Goal: Information Seeking & Learning: Learn about a topic

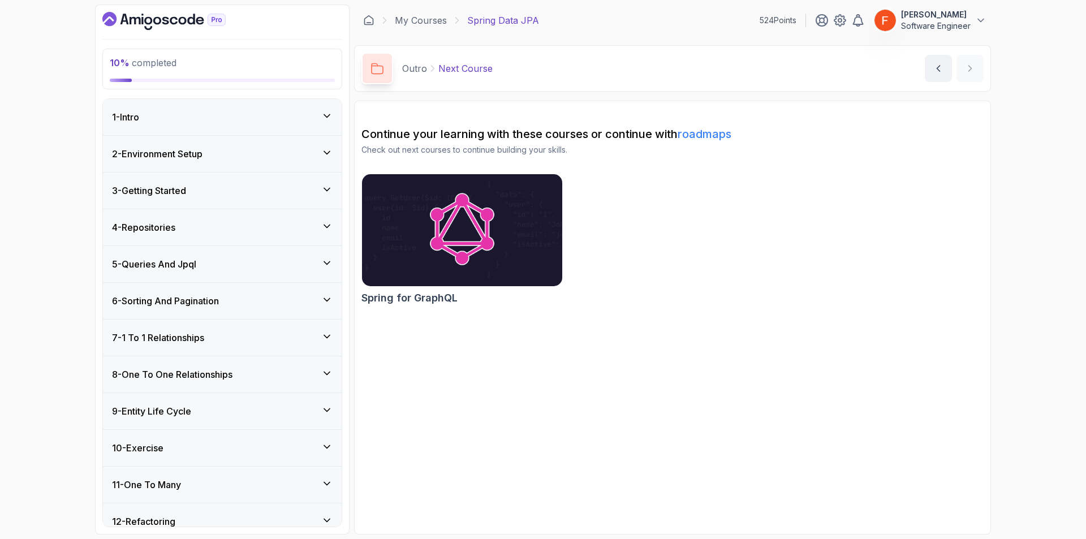
click at [263, 186] on div "3 - Getting Started" at bounding box center [222, 191] width 221 height 14
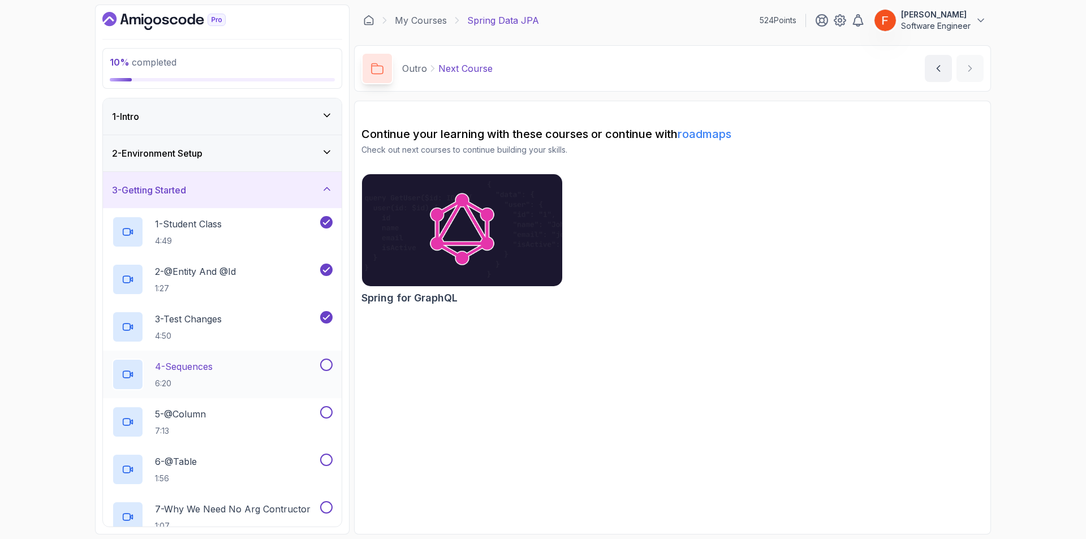
click at [269, 367] on div "4 - Sequences 6:20" at bounding box center [215, 375] width 206 height 32
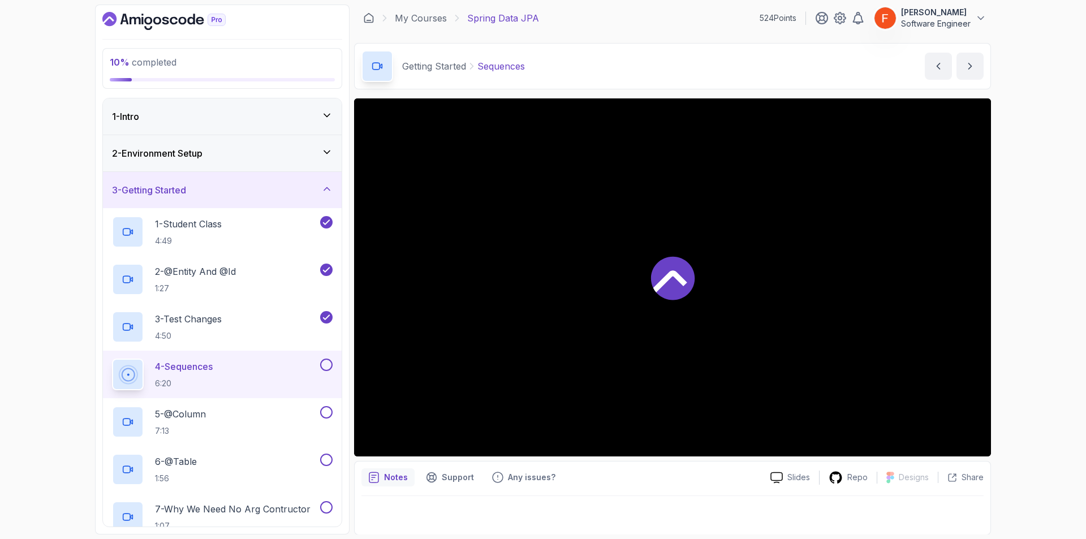
scroll to position [3, 0]
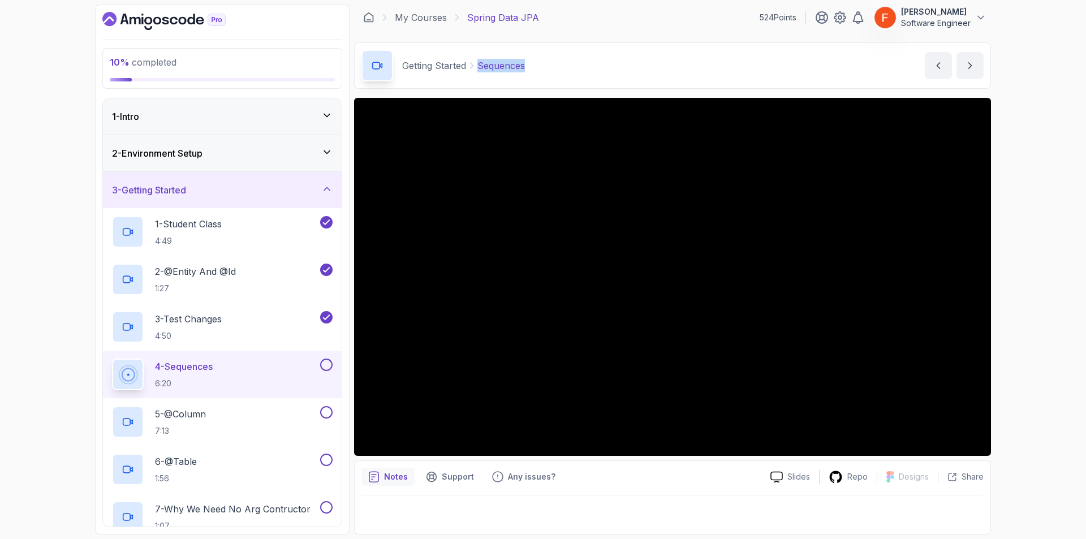
drag, startPoint x: 539, startPoint y: 67, endPoint x: 480, endPoint y: 75, distance: 58.7
click at [480, 75] on div "Getting Started Sequences Sequences by nelson" at bounding box center [672, 65] width 637 height 46
copy p "Sequences"
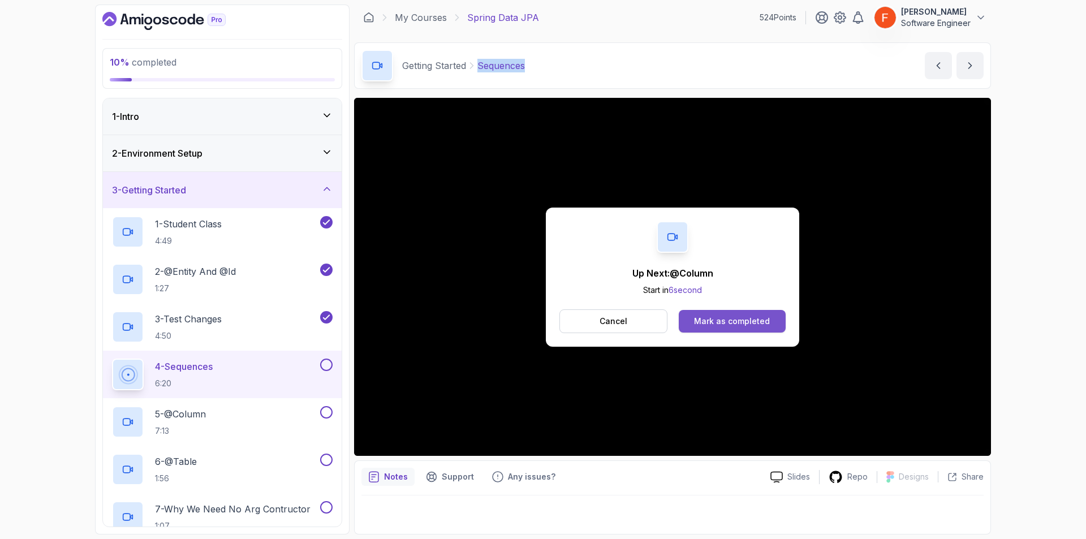
click at [771, 310] on button "Mark as completed" at bounding box center [732, 321] width 107 height 23
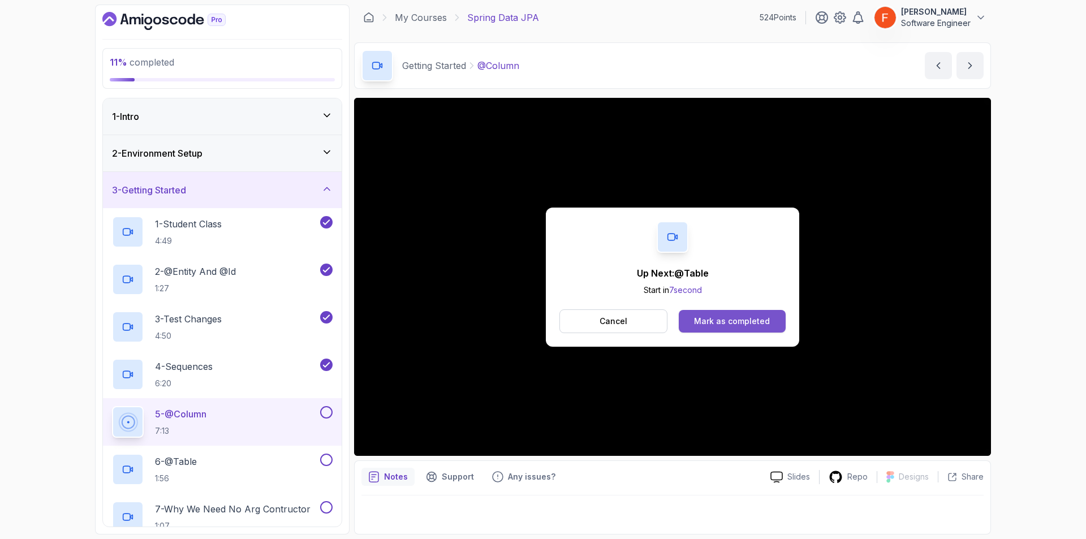
click at [734, 330] on button "Mark as completed" at bounding box center [732, 321] width 107 height 23
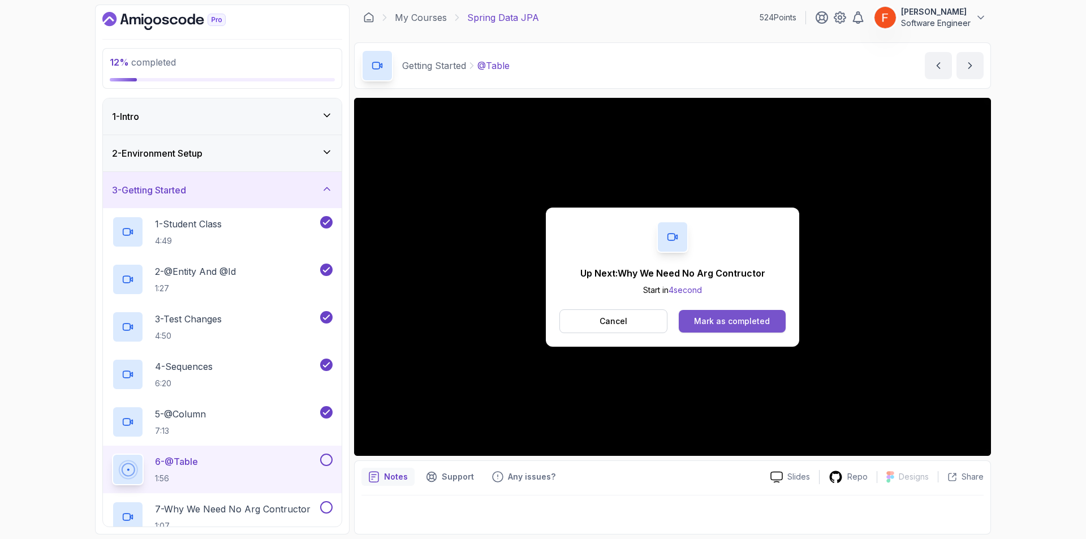
click at [741, 330] on button "Mark as completed" at bounding box center [732, 321] width 107 height 23
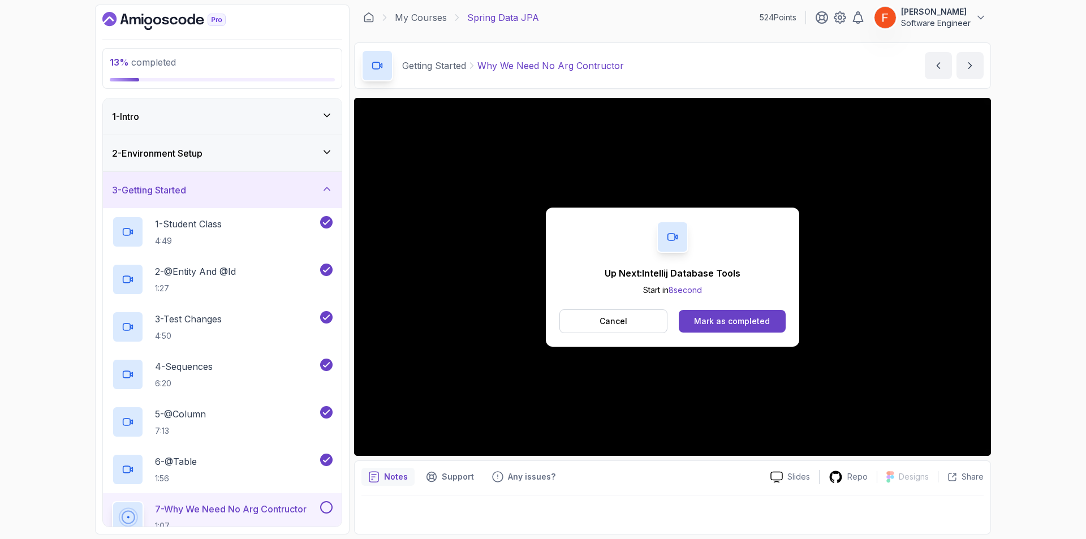
click at [741, 330] on button "Mark as completed" at bounding box center [732, 321] width 107 height 23
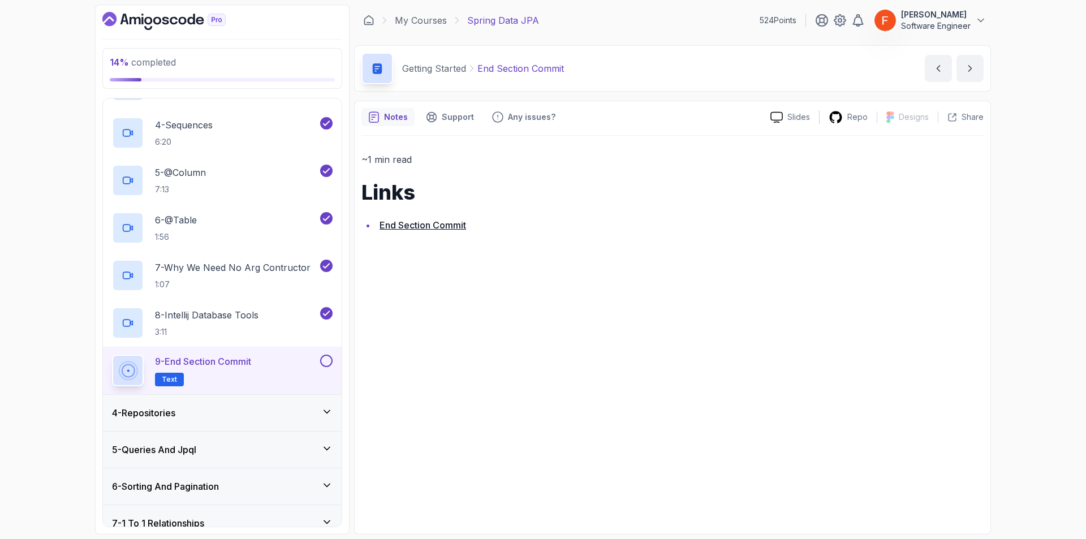
scroll to position [237, 0]
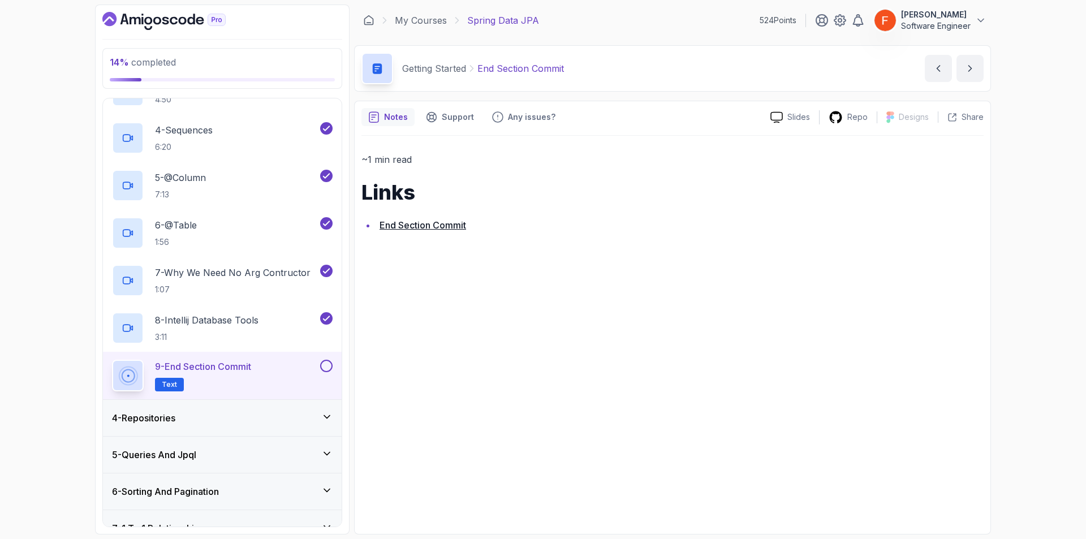
click at [325, 368] on button at bounding box center [326, 366] width 12 height 12
click at [316, 421] on div "4 - Repositories" at bounding box center [222, 418] width 221 height 14
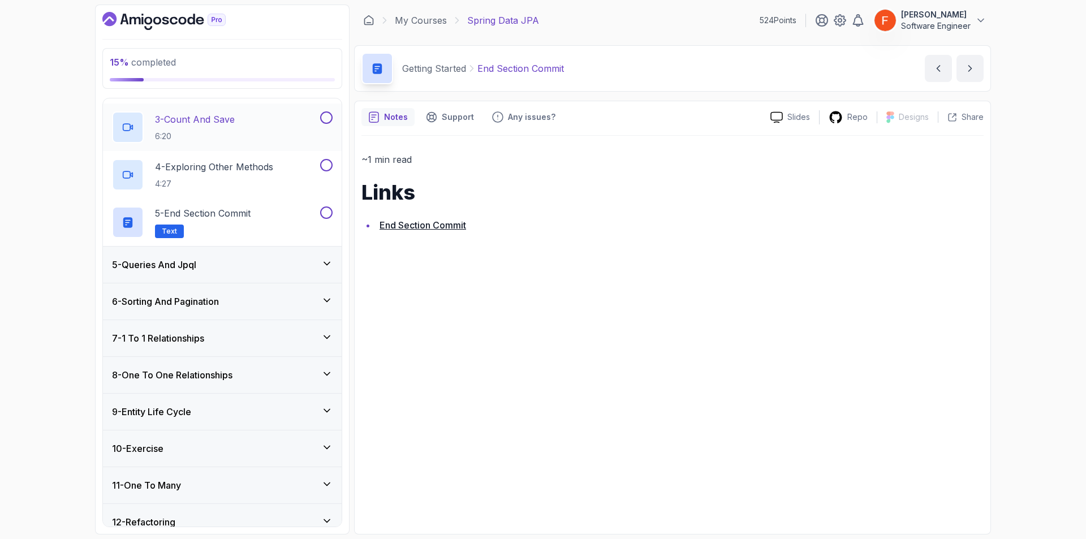
click at [221, 125] on p "3 - Count And Save" at bounding box center [195, 120] width 80 height 14
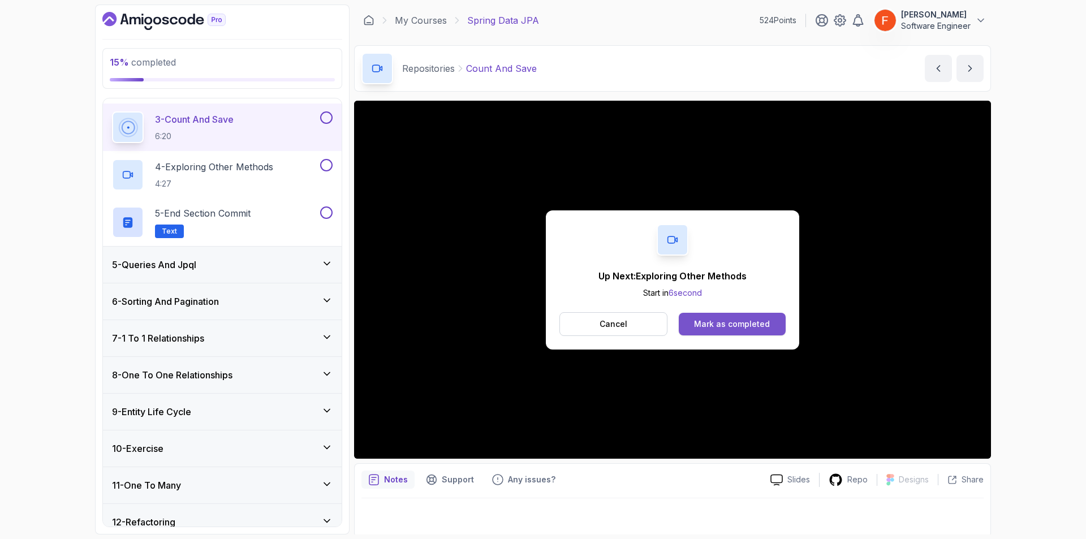
click at [712, 327] on div "Mark as completed" at bounding box center [732, 324] width 76 height 11
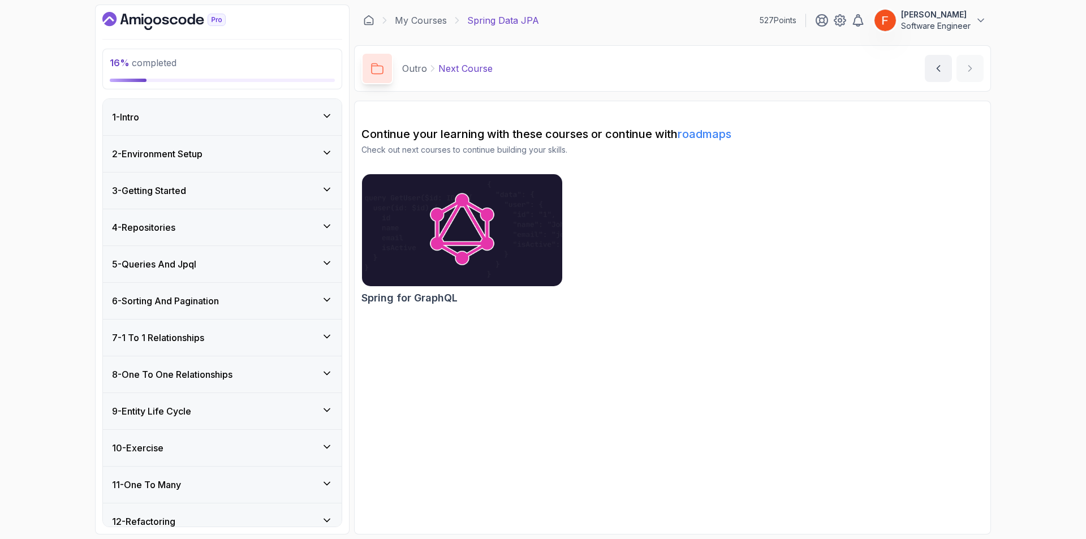
click at [261, 227] on div "4 - Repositories" at bounding box center [222, 228] width 221 height 14
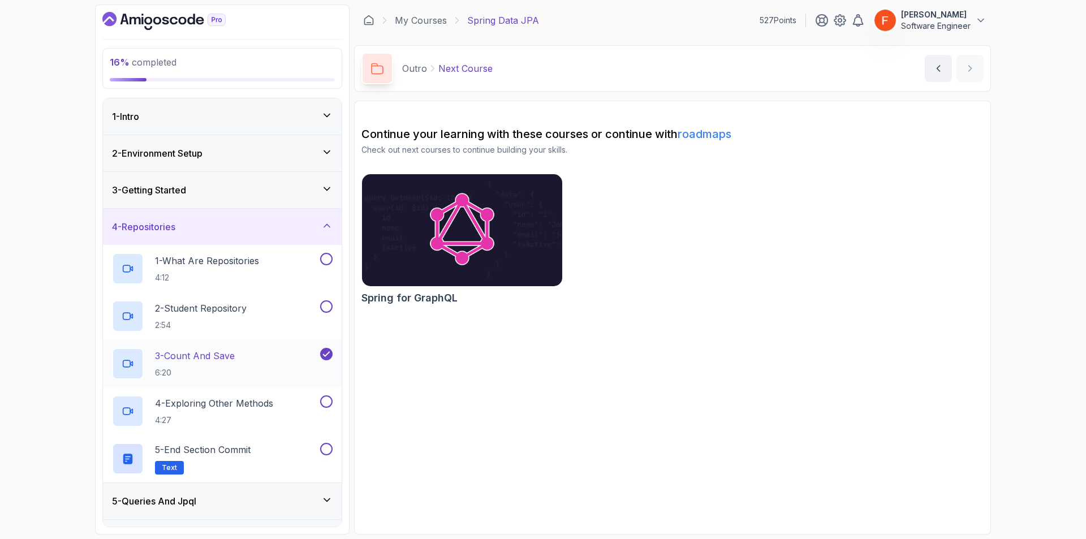
click at [233, 362] on p "3 - Count And Save" at bounding box center [195, 356] width 80 height 14
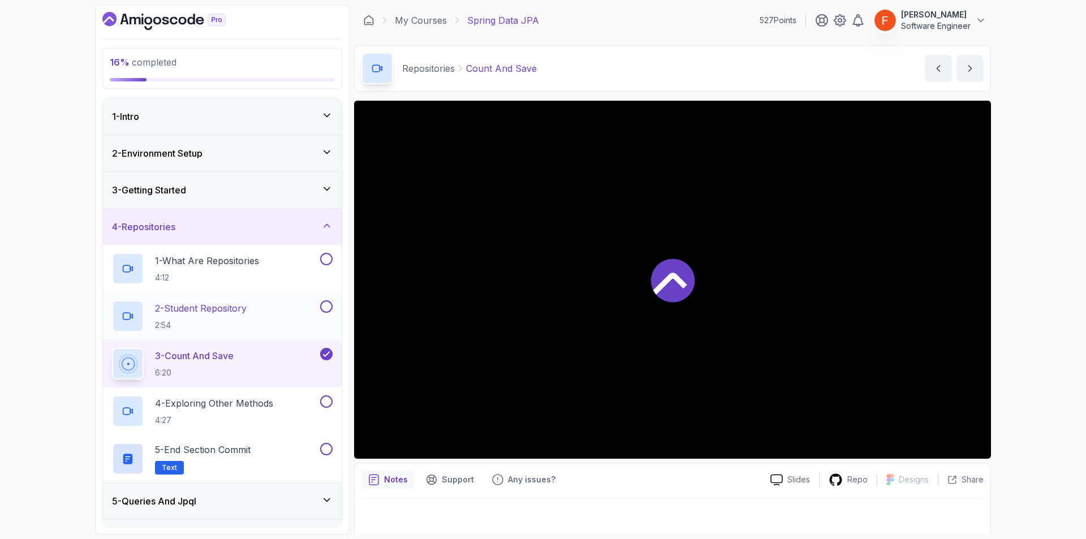
click at [323, 307] on button at bounding box center [326, 306] width 12 height 12
click at [324, 256] on button at bounding box center [326, 259] width 12 height 12
click at [280, 270] on div "1 - What Are Repositories 4:12" at bounding box center [215, 269] width 206 height 32
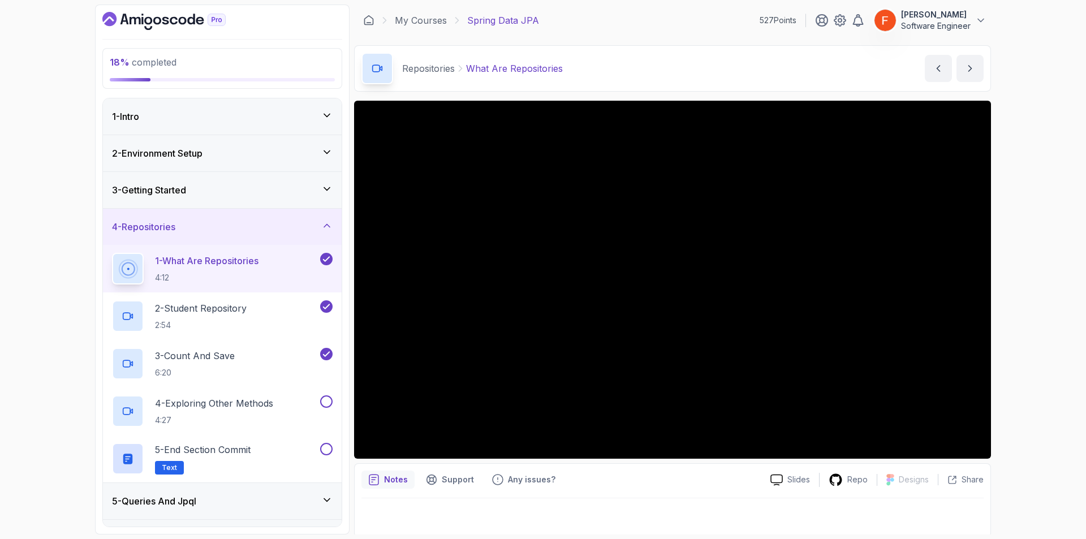
click at [1048, 397] on div "18 % completed 1 - Intro 2 - Environment Setup 3 - Getting Started 4 - Reposito…" at bounding box center [543, 269] width 1086 height 539
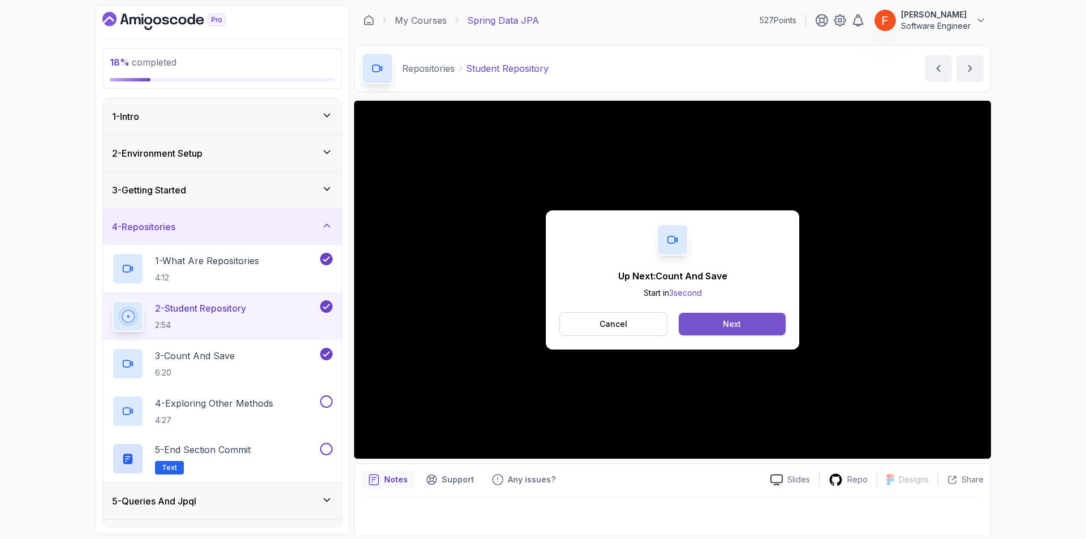
click at [758, 316] on button "Next" at bounding box center [732, 324] width 107 height 23
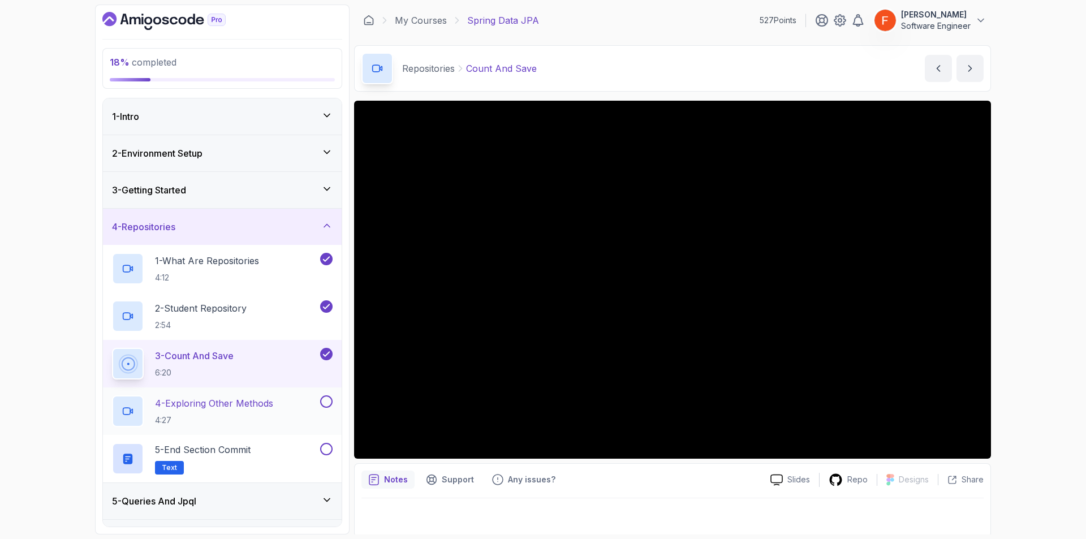
click at [205, 422] on p "4:27" at bounding box center [214, 420] width 118 height 11
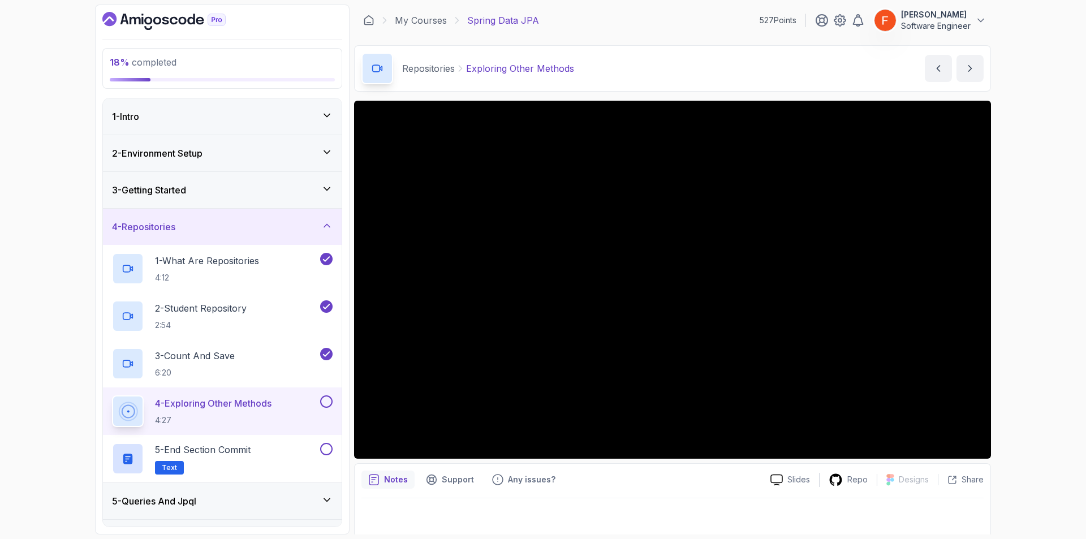
click at [326, 400] on button at bounding box center [326, 401] width 12 height 12
click at [326, 450] on button at bounding box center [326, 449] width 12 height 12
click at [322, 502] on icon at bounding box center [326, 500] width 11 height 11
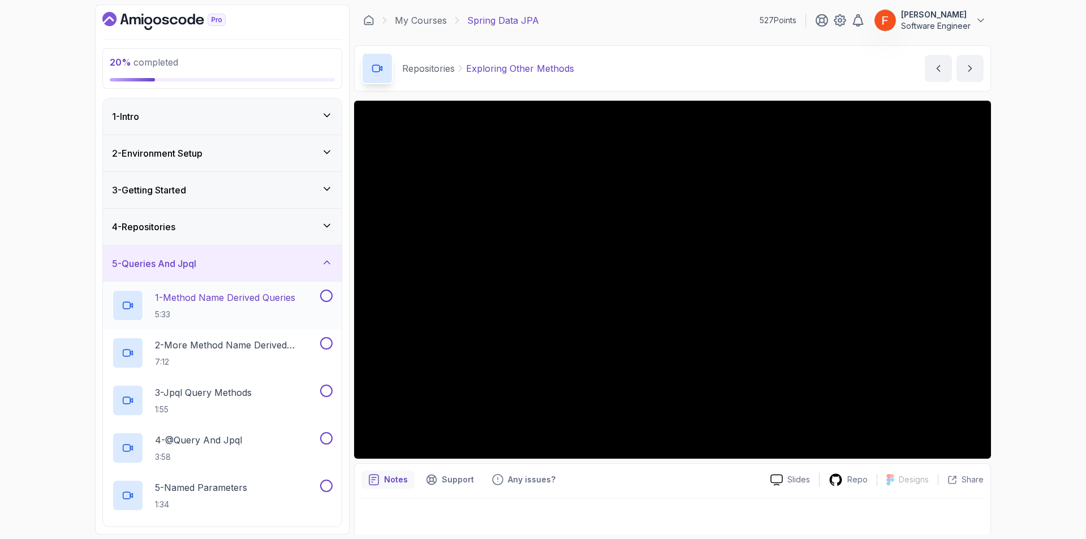
click at [269, 308] on h2 "1 - Method Name Derived Queries 5:33" at bounding box center [225, 305] width 140 height 29
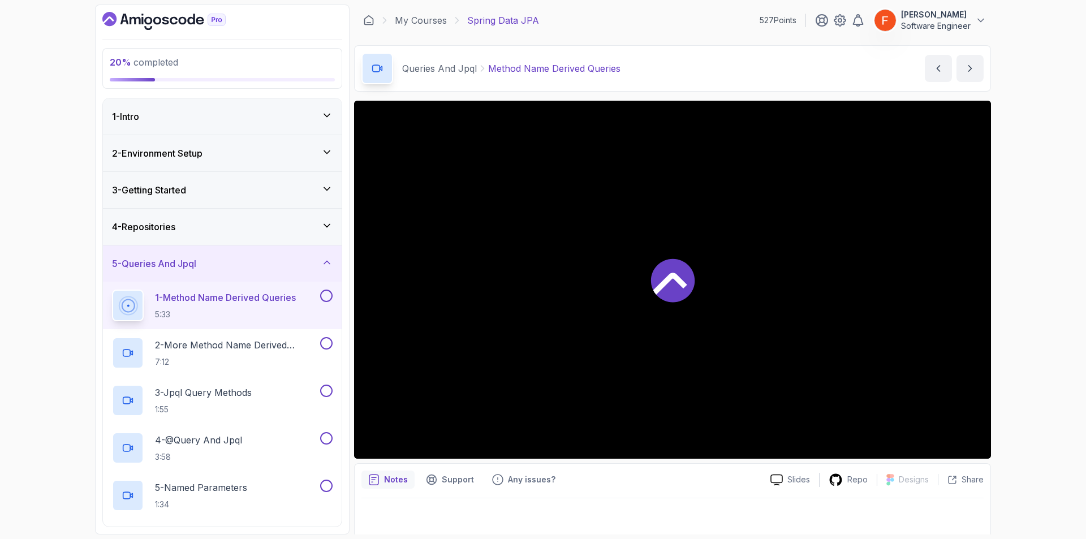
click at [309, 228] on div "4 - Repositories" at bounding box center [222, 227] width 221 height 14
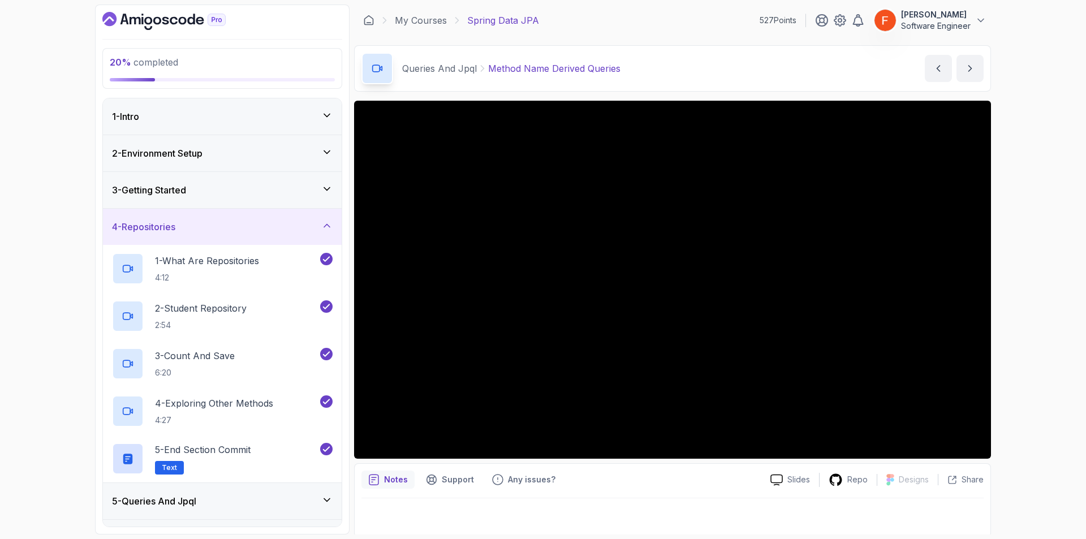
click at [296, 497] on div "5 - Queries And Jpql" at bounding box center [222, 502] width 221 height 14
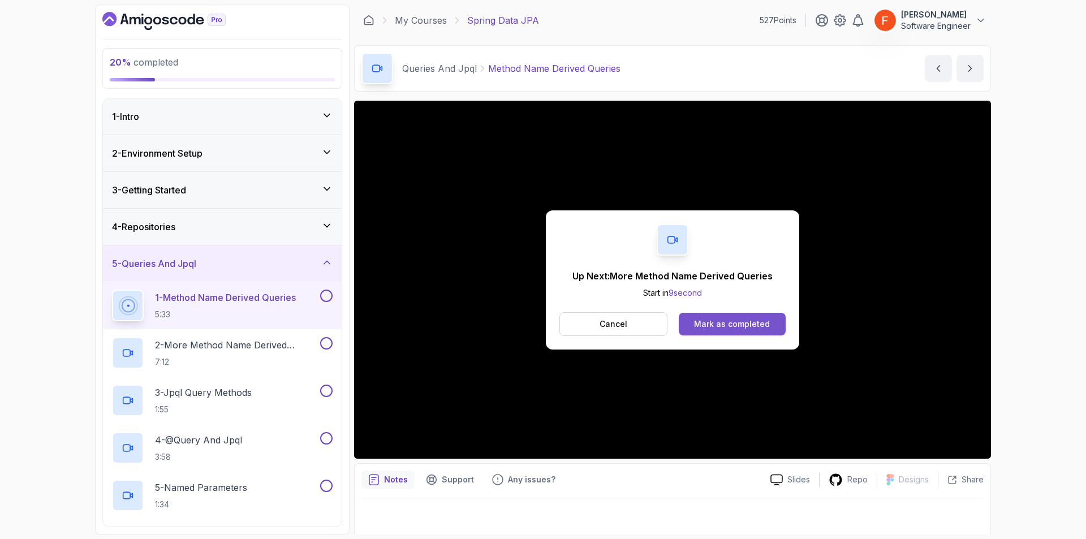
click at [751, 319] on div "Mark as completed" at bounding box center [732, 324] width 76 height 11
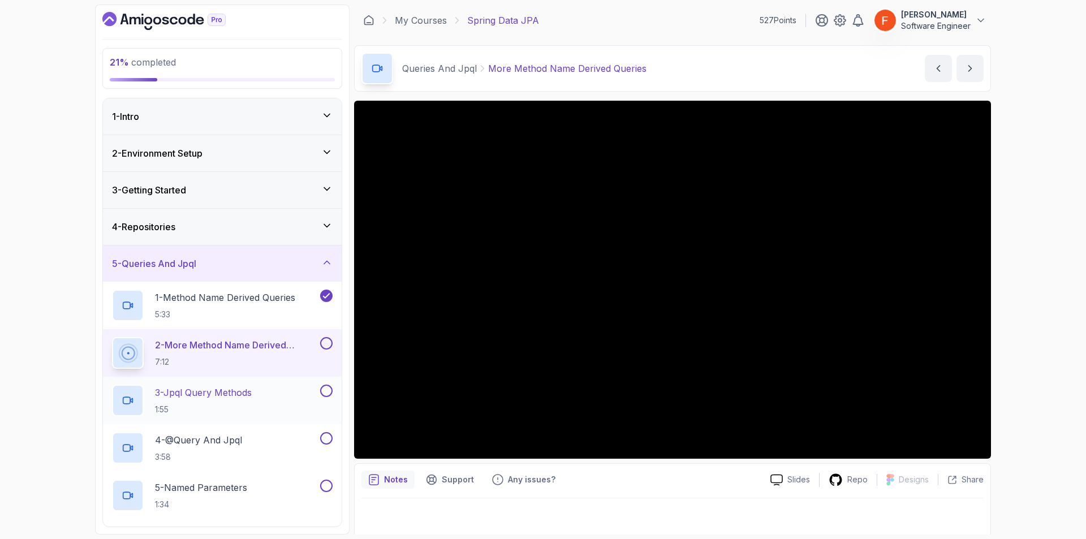
click at [288, 386] on div "3 - Jpql Query Methods 1:55" at bounding box center [215, 401] width 206 height 32
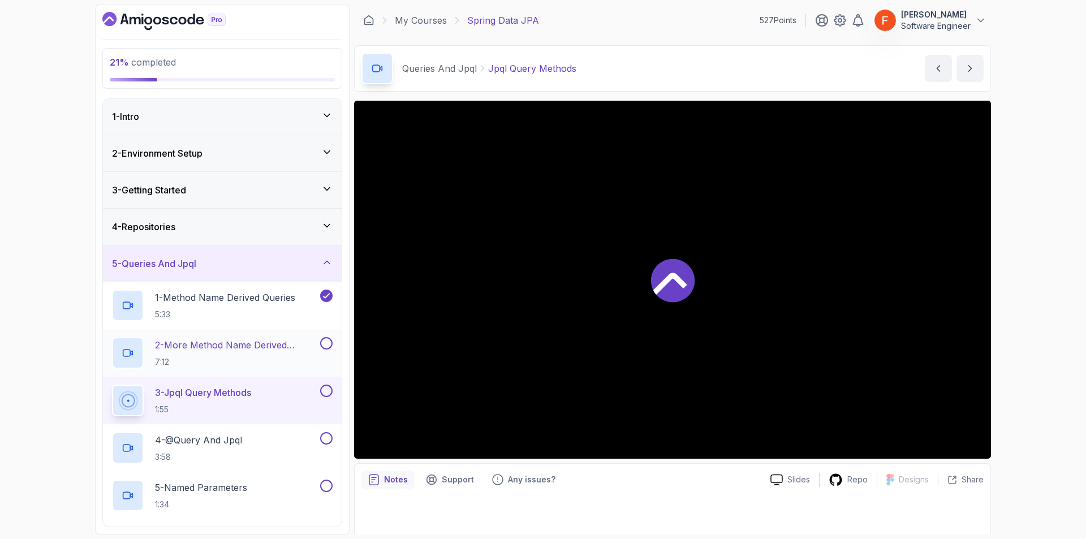
click at [325, 342] on button at bounding box center [326, 343] width 12 height 12
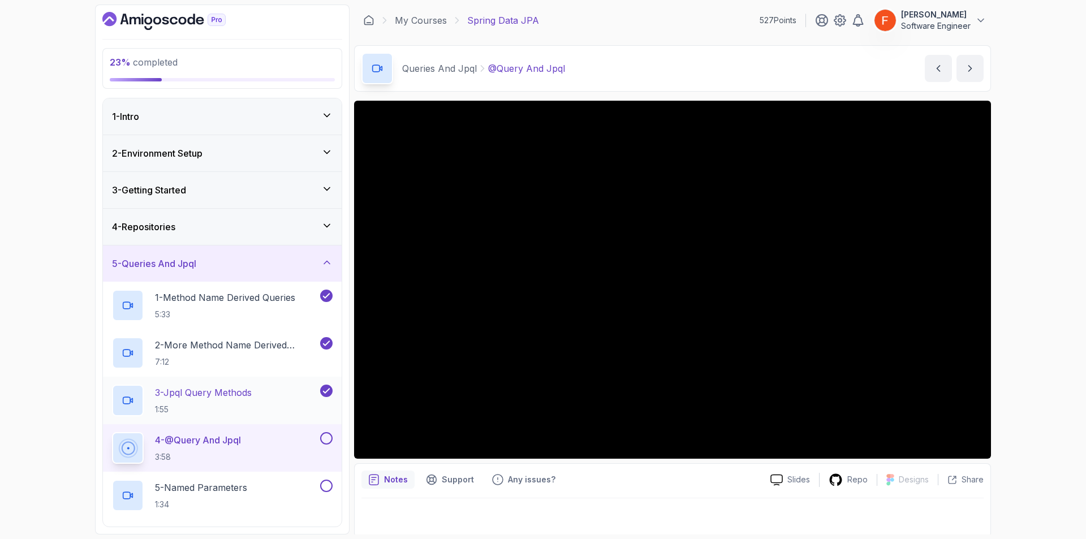
click at [320, 337] on button at bounding box center [326, 343] width 12 height 12
click at [328, 347] on button at bounding box center [326, 343] width 12 height 12
click at [330, 438] on button at bounding box center [326, 438] width 12 height 12
click at [265, 496] on div "5 - Named Parameters 1:34" at bounding box center [215, 496] width 206 height 32
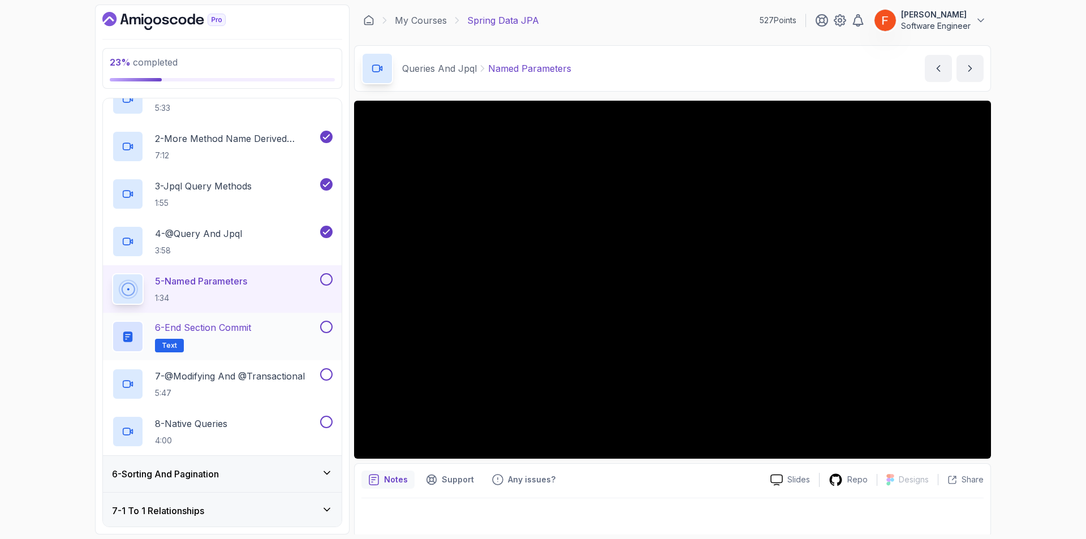
scroll to position [225, 0]
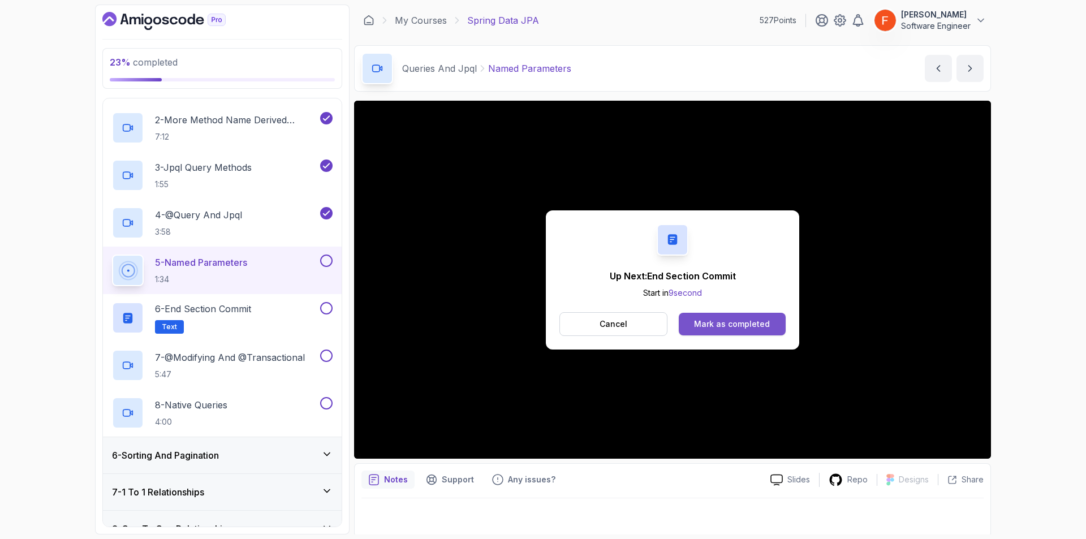
click at [703, 324] on div "Mark as completed" at bounding box center [732, 324] width 76 height 11
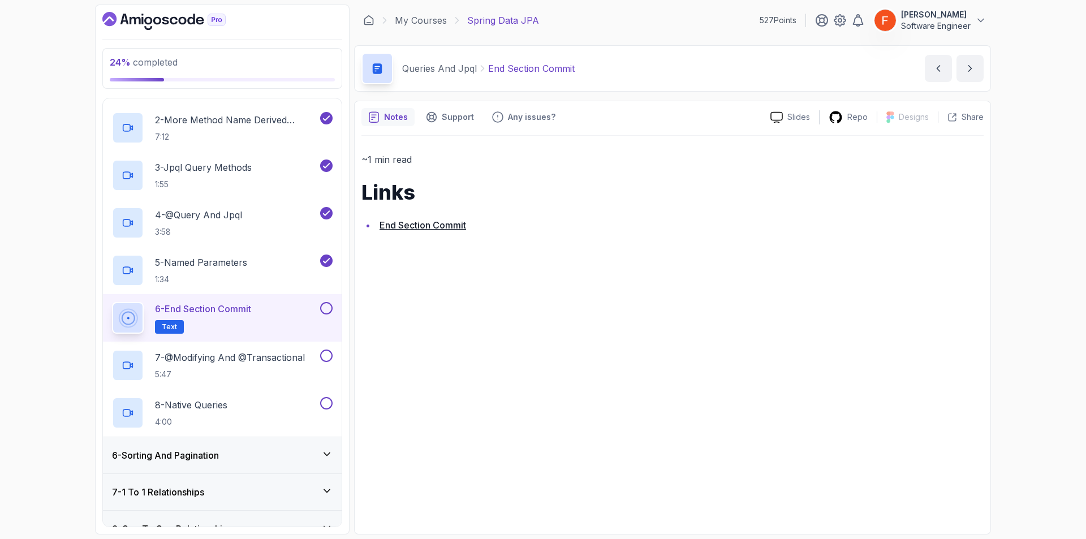
click at [330, 307] on button at bounding box center [326, 308] width 12 height 12
click at [272, 371] on p "5:47" at bounding box center [230, 374] width 150 height 11
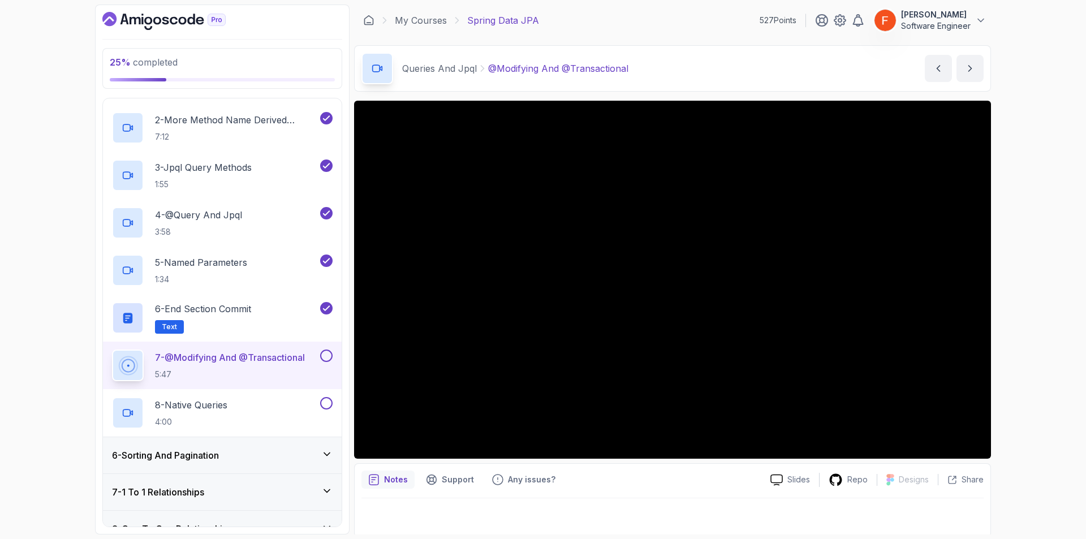
click at [327, 354] on button at bounding box center [326, 356] width 12 height 12
click at [302, 409] on div "8 - Native Queries 4:00" at bounding box center [215, 413] width 206 height 32
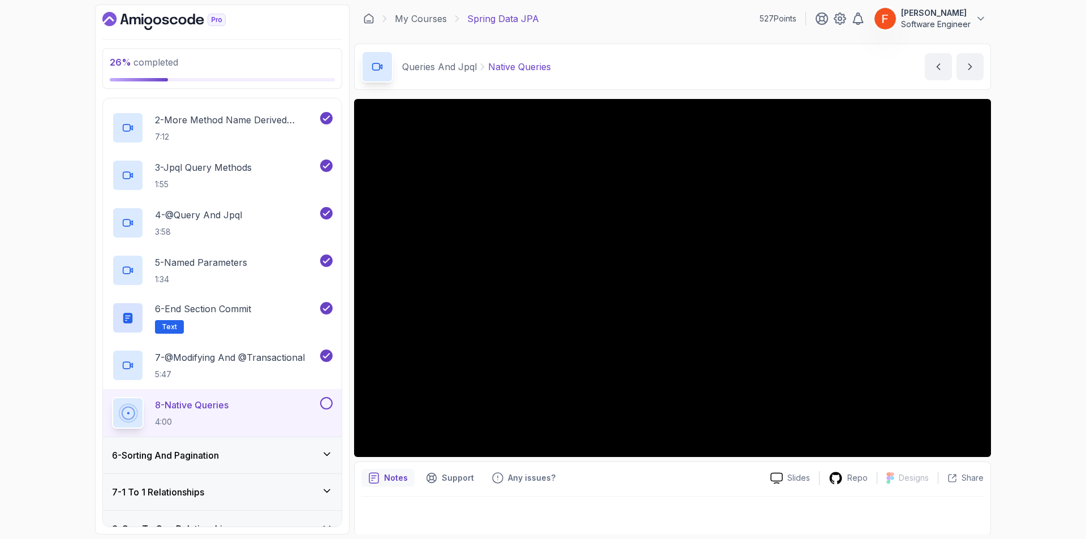
scroll to position [3, 0]
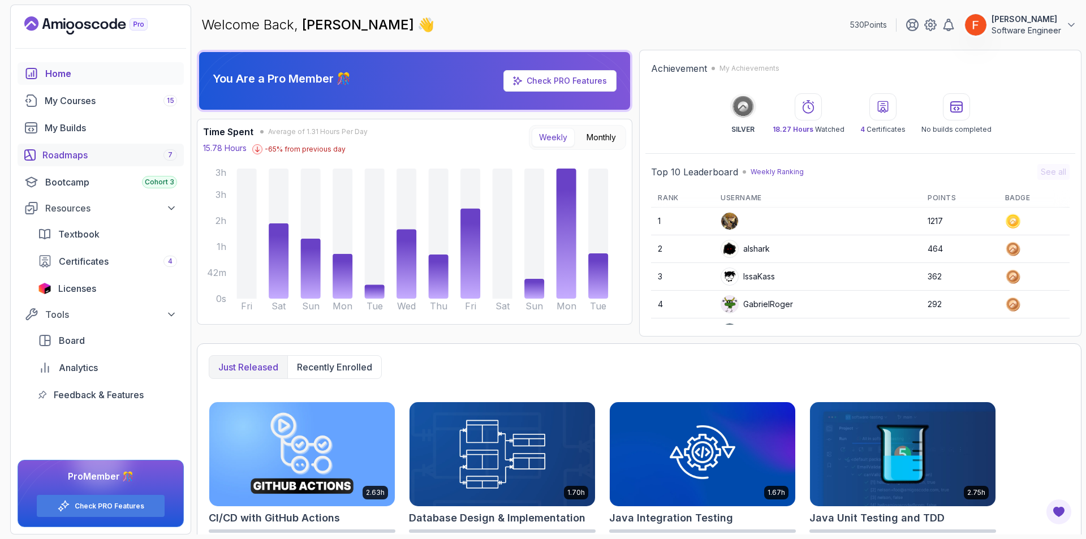
click at [90, 161] on div "Roadmaps 7" at bounding box center [109, 155] width 135 height 14
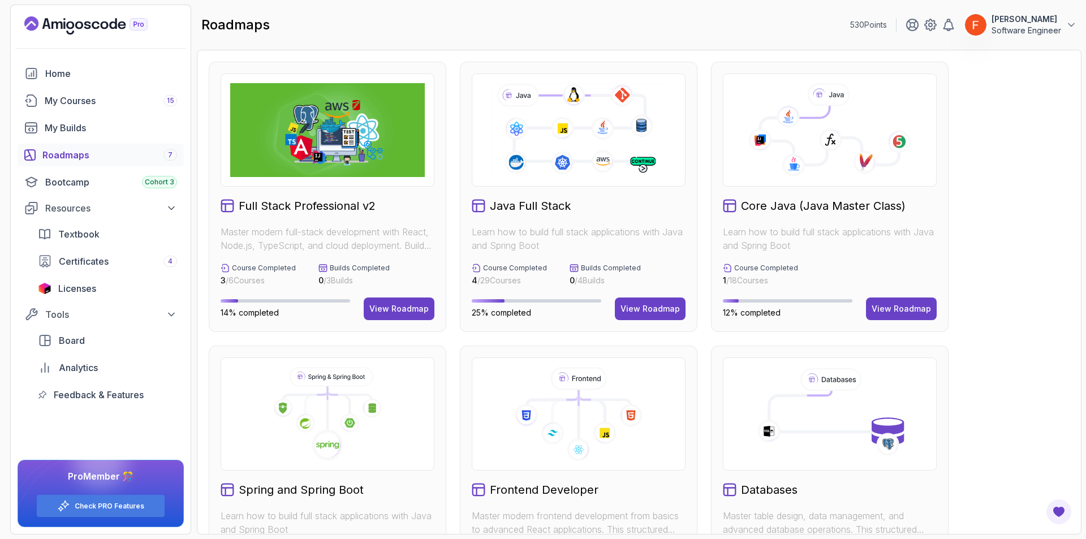
scroll to position [377, 0]
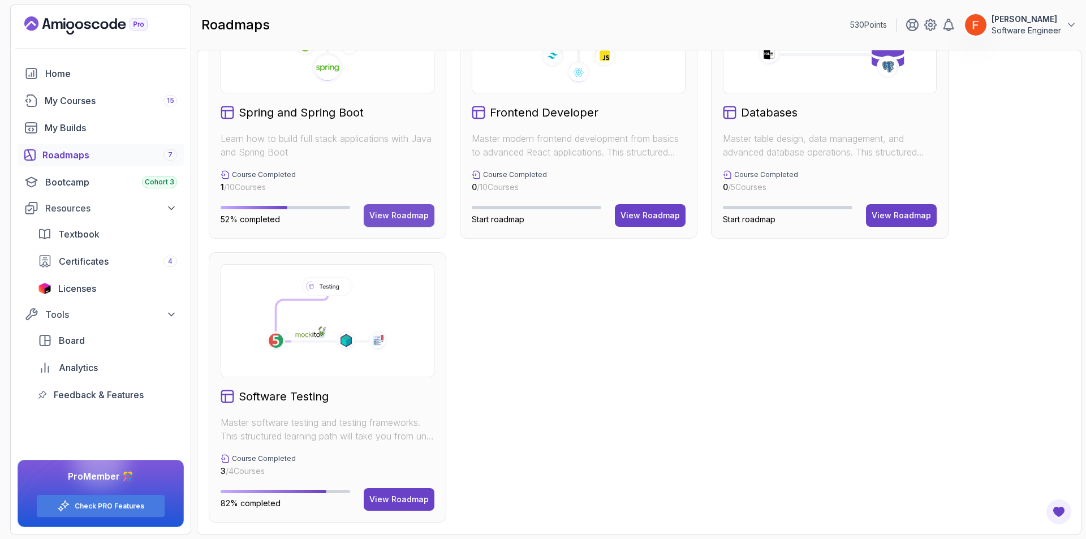
click at [398, 219] on div "View Roadmap" at bounding box center [398, 215] width 59 height 11
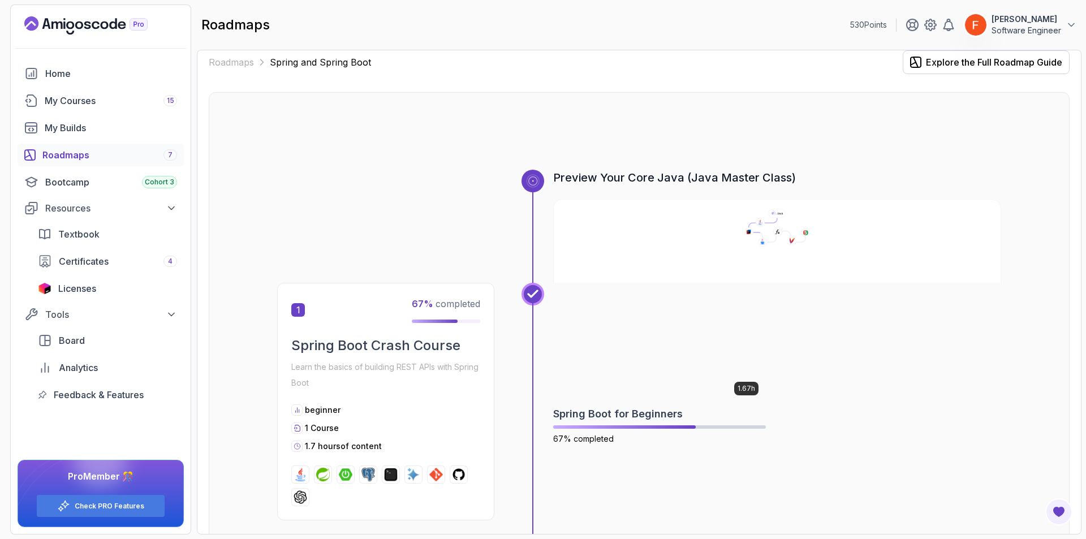
scroll to position [1520, 0]
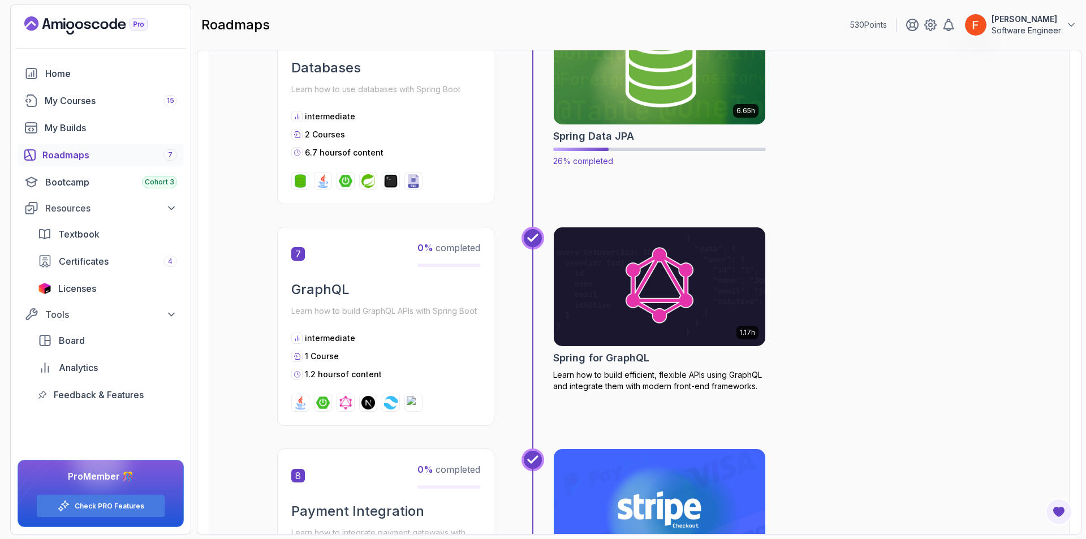
click at [668, 103] on img at bounding box center [660, 65] width 222 height 124
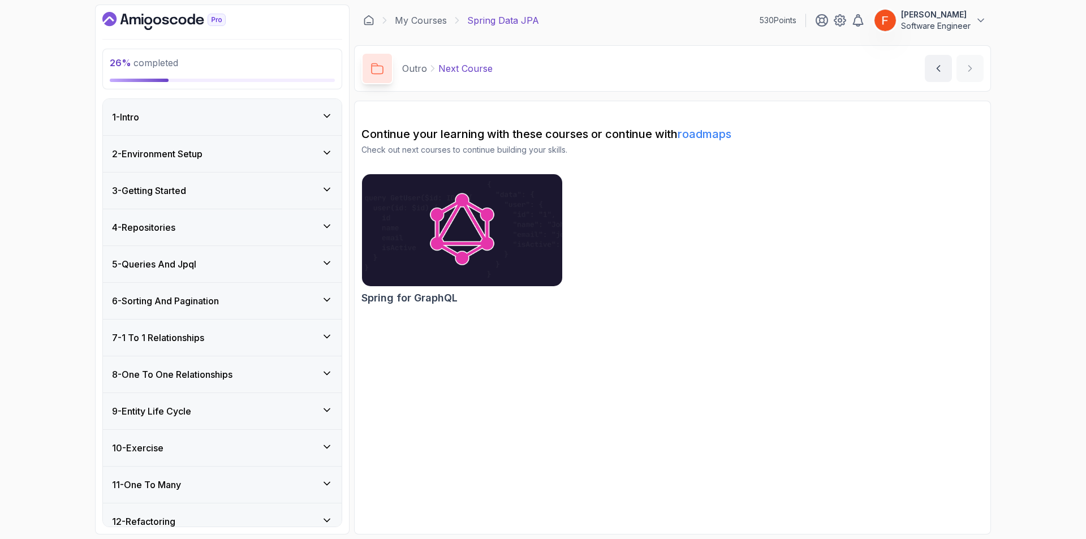
click at [208, 257] on div "5 - Queries And Jpql" at bounding box center [222, 264] width 221 height 14
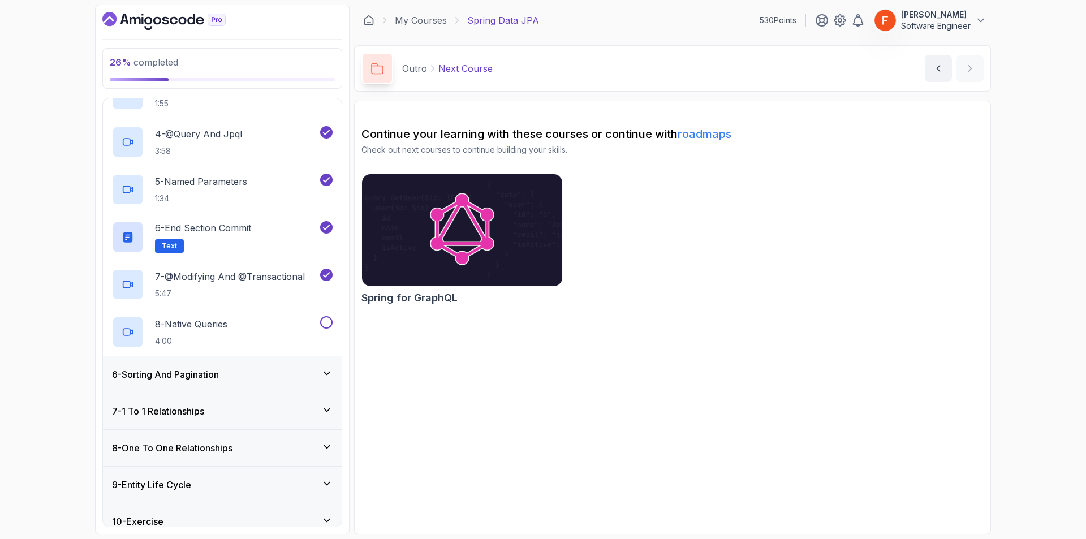
scroll to position [289, 0]
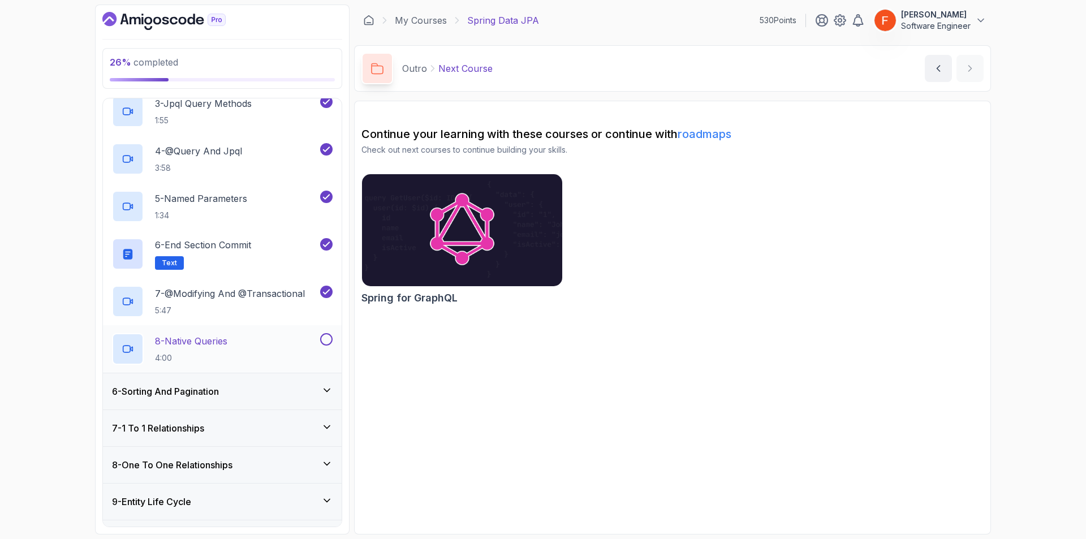
click at [219, 343] on p "8 - Native Queries" at bounding box center [191, 341] width 72 height 14
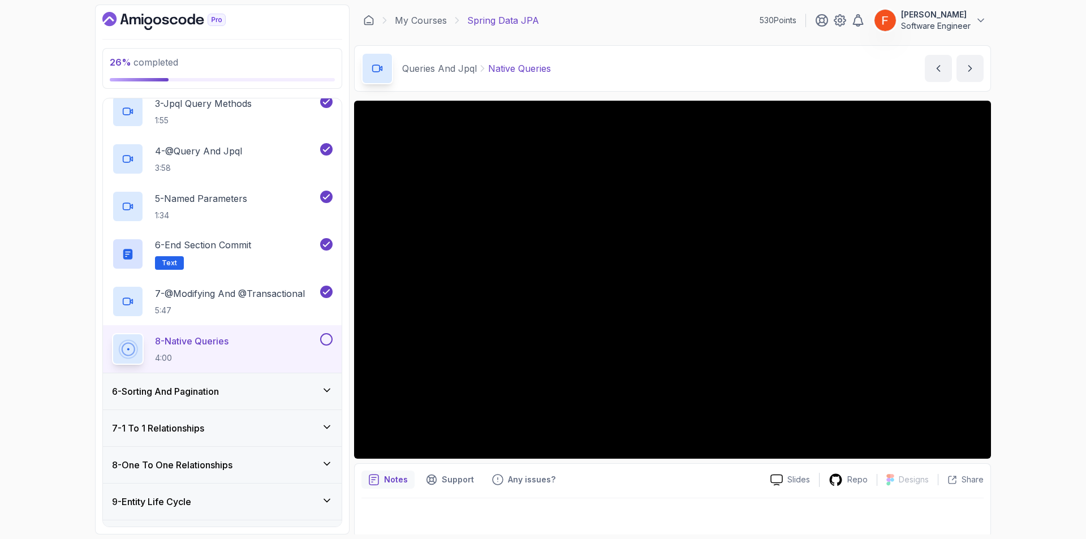
click at [325, 340] on button at bounding box center [326, 339] width 12 height 12
click at [278, 394] on div "6 - Sorting And Pagination" at bounding box center [222, 392] width 221 height 14
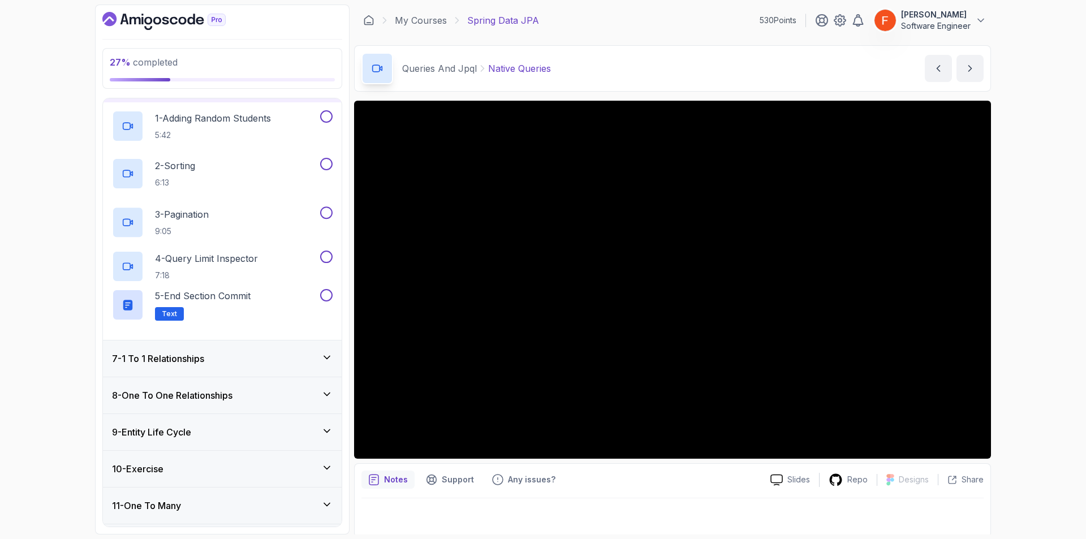
scroll to position [216, 0]
click at [253, 119] on p "1 - Adding Random Students" at bounding box center [213, 118] width 116 height 14
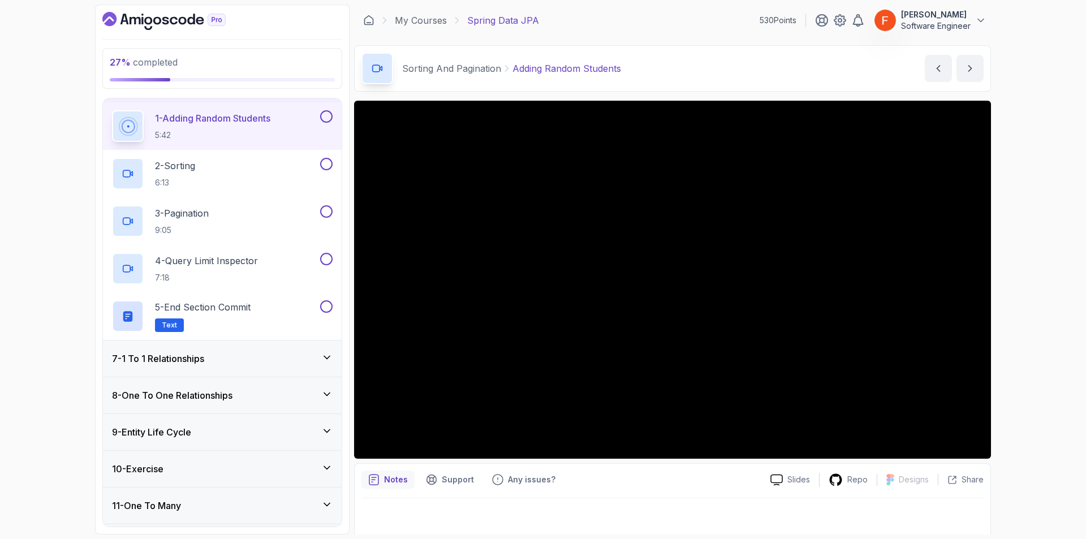
click at [326, 117] on button at bounding box center [326, 116] width 12 height 12
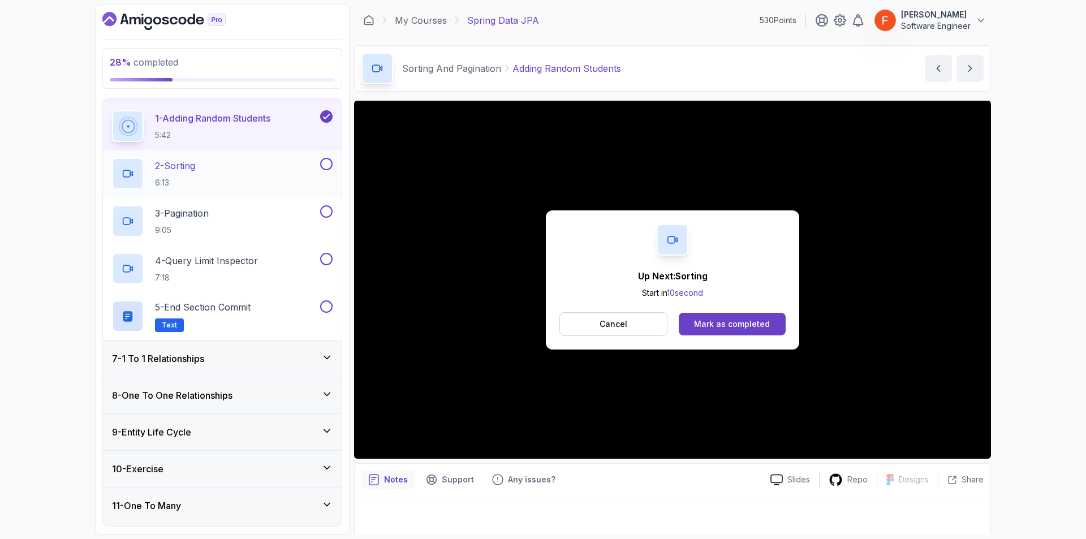
click at [284, 177] on div "2 - Sorting 6:13" at bounding box center [215, 174] width 206 height 32
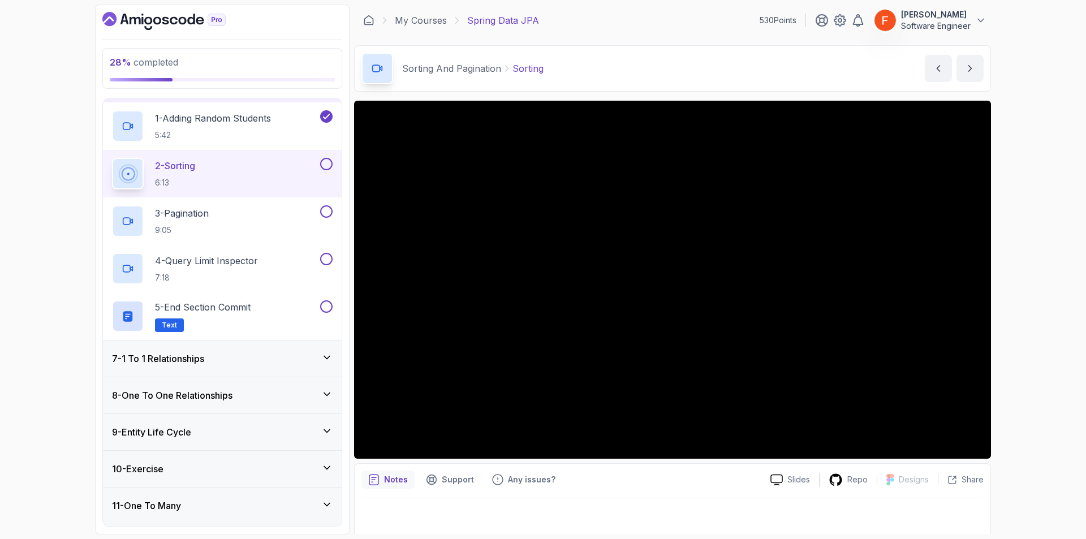
click at [320, 353] on div "7 - 1 To 1 Relationships" at bounding box center [222, 359] width 221 height 14
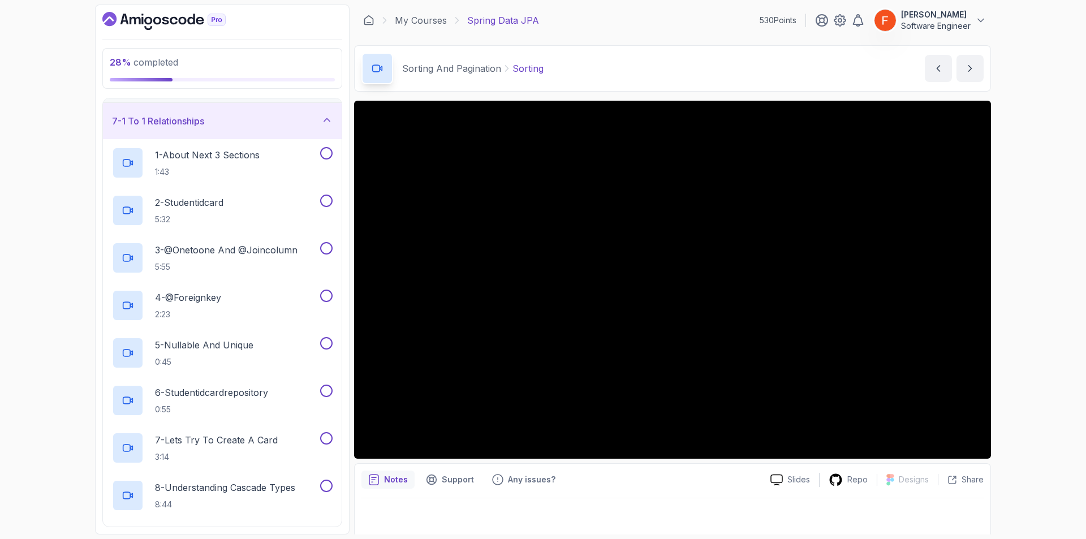
click at [283, 131] on div "7 - 1 To 1 Relationships" at bounding box center [222, 121] width 239 height 36
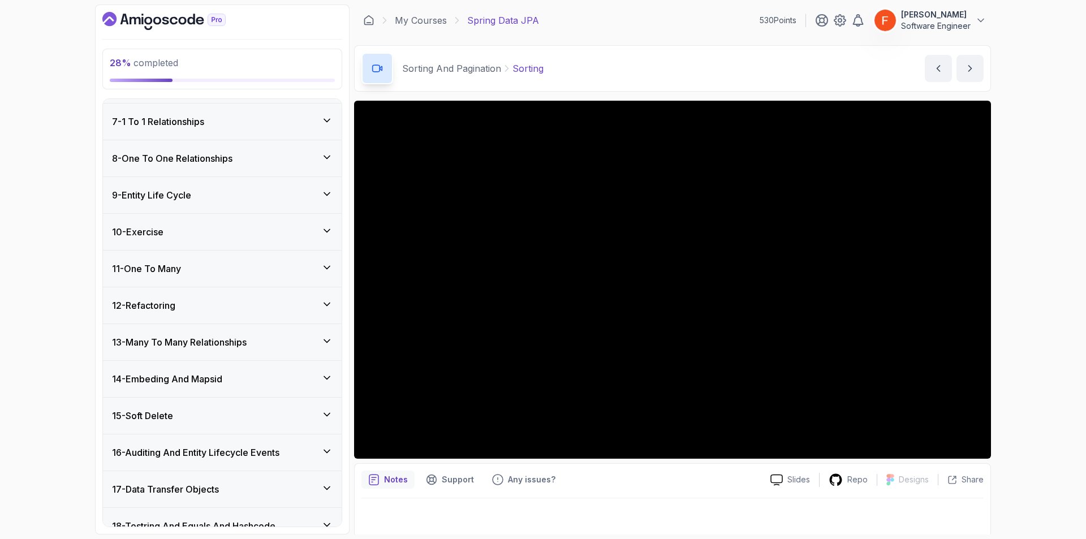
click at [240, 225] on div "10 - Exercise" at bounding box center [222, 232] width 221 height 14
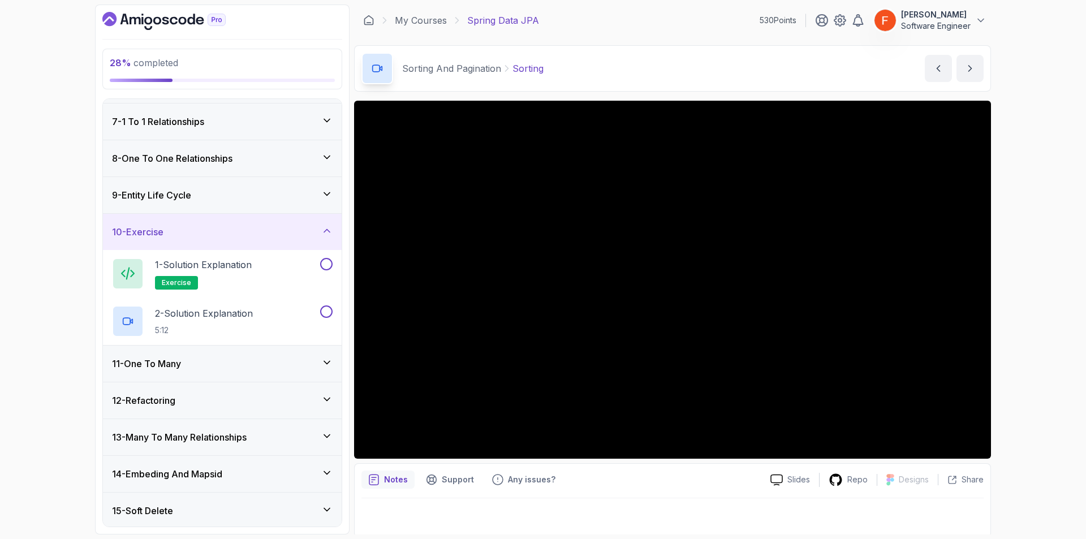
click at [240, 225] on div "10 - Exercise" at bounding box center [222, 232] width 221 height 14
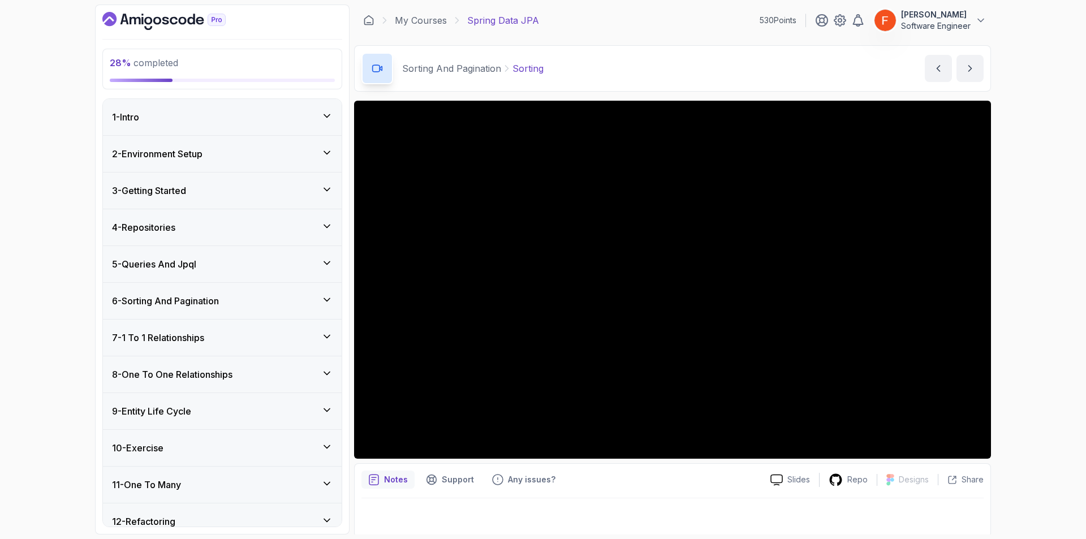
click at [226, 301] on div "6 - Sorting And Pagination" at bounding box center [222, 301] width 221 height 14
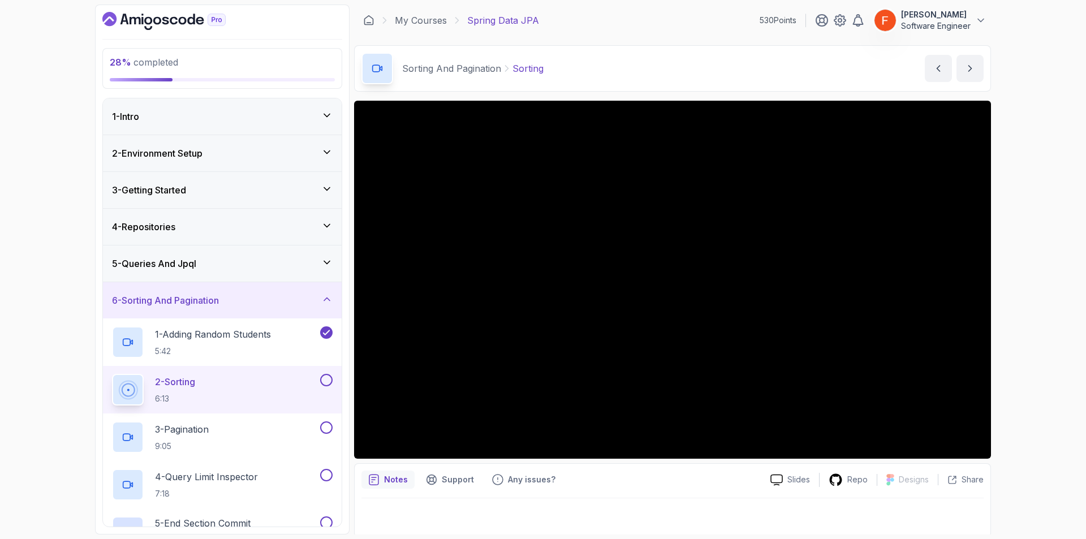
click at [328, 381] on button at bounding box center [326, 380] width 12 height 12
click at [257, 431] on div "3 - Pagination 9:05" at bounding box center [215, 438] width 206 height 32
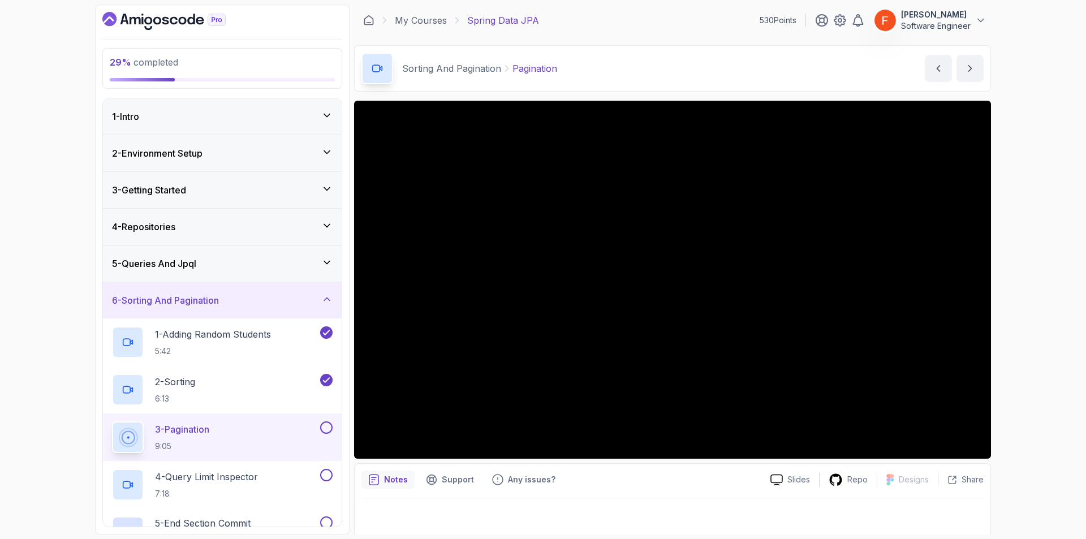
click at [327, 428] on button at bounding box center [326, 428] width 12 height 12
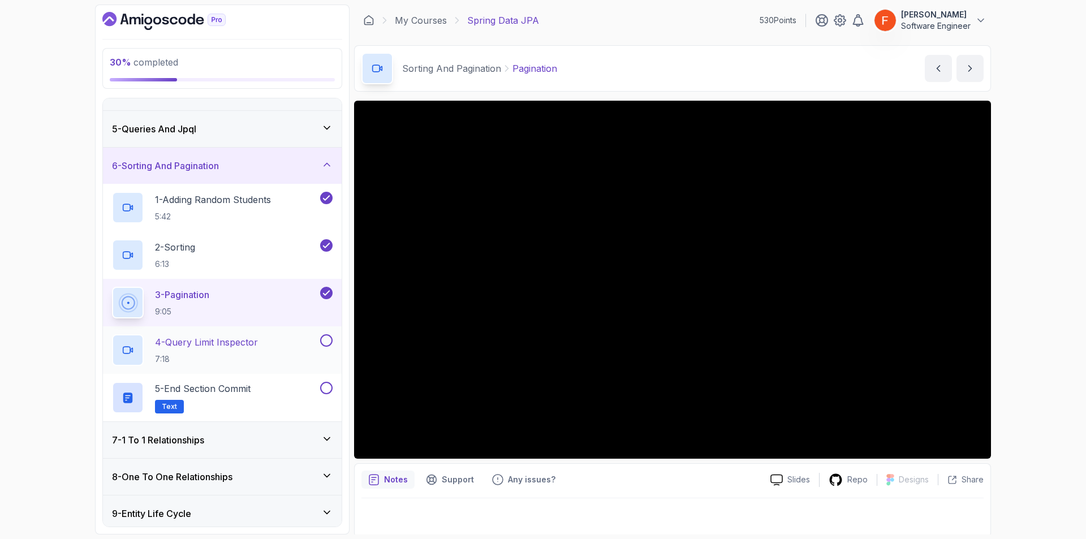
scroll to position [147, 0]
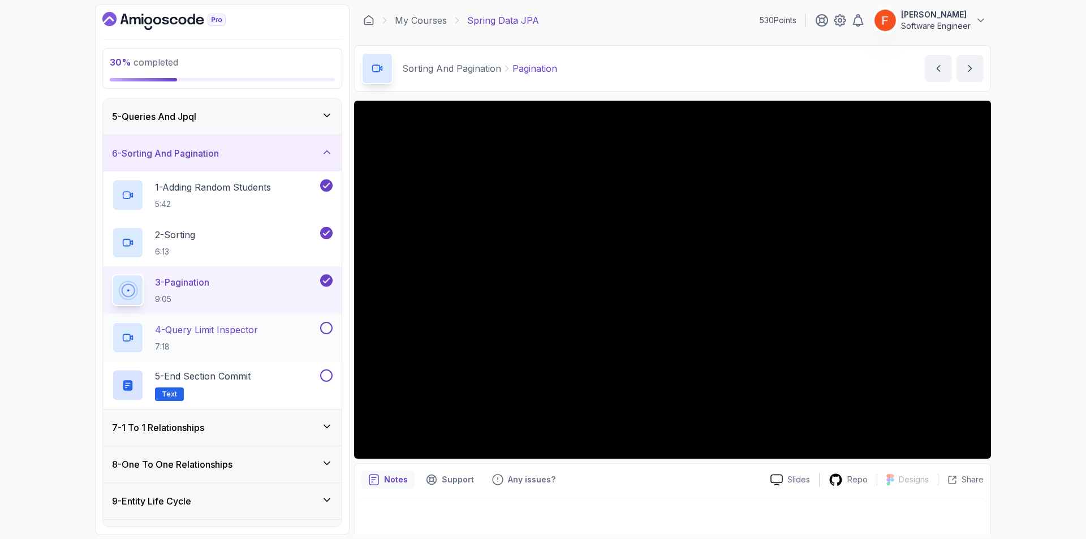
click at [300, 327] on div "4 - Query Limit Inspector 7:18" at bounding box center [215, 338] width 206 height 32
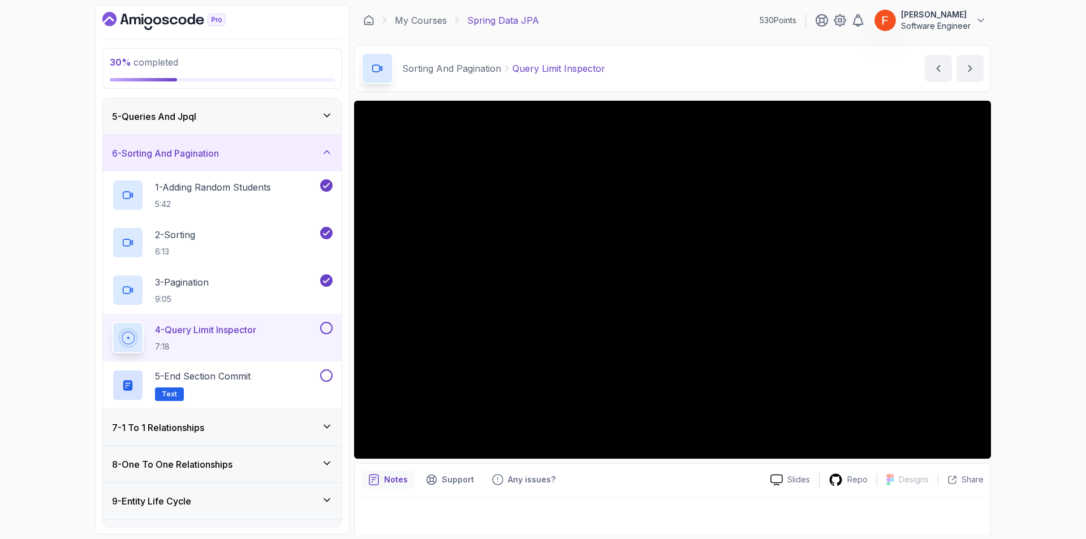
click at [324, 326] on button at bounding box center [326, 328] width 12 height 12
click at [264, 376] on div "5 - End Section Commit Text" at bounding box center [215, 385] width 206 height 32
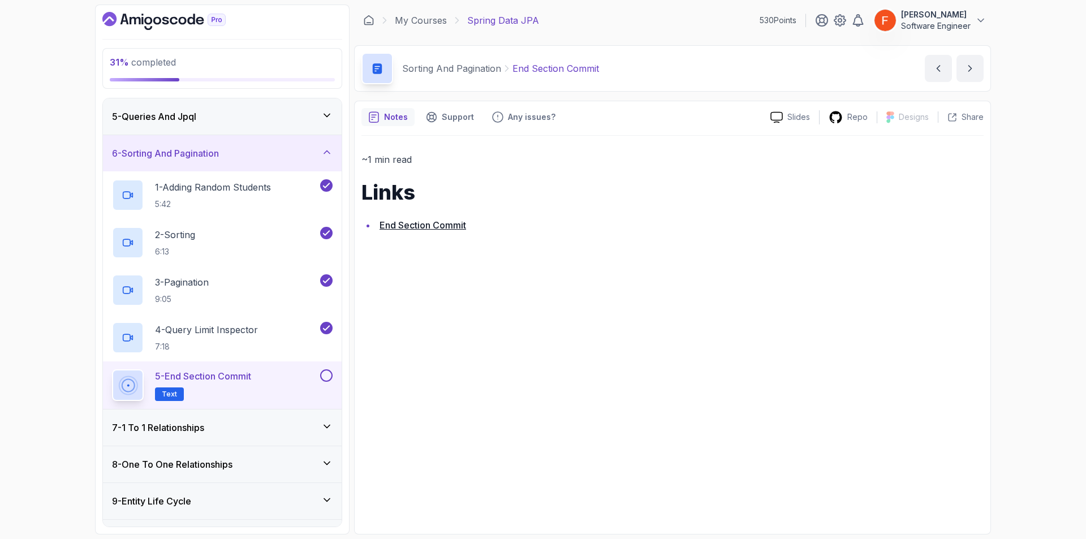
click at [326, 374] on button at bounding box center [326, 375] width 12 height 12
click at [296, 418] on div "7 - 1 To 1 Relationships" at bounding box center [222, 428] width 239 height 36
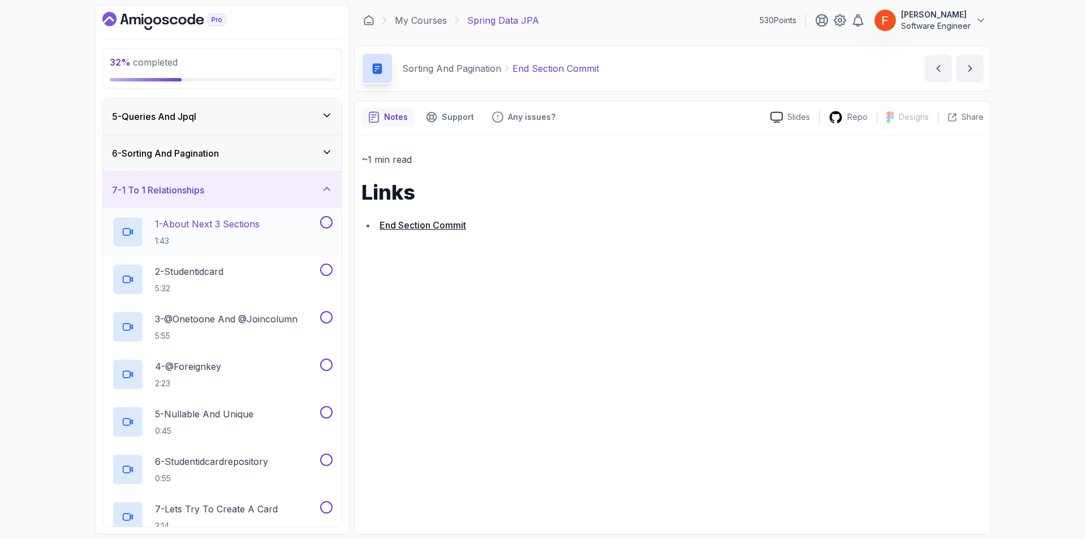
click at [260, 238] on p "1:43" at bounding box center [207, 240] width 105 height 11
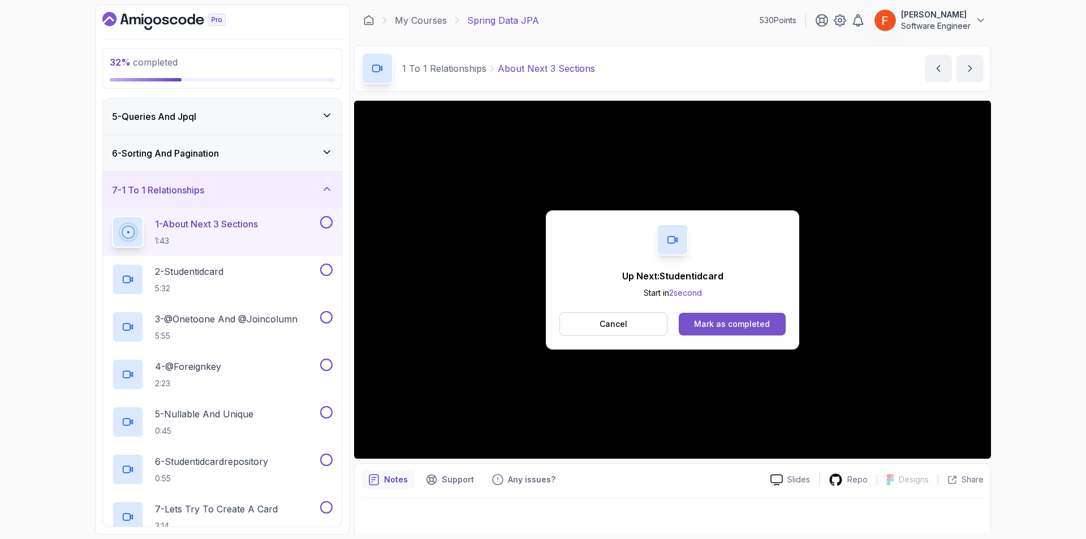
click at [745, 328] on div "Mark as completed" at bounding box center [732, 324] width 76 height 11
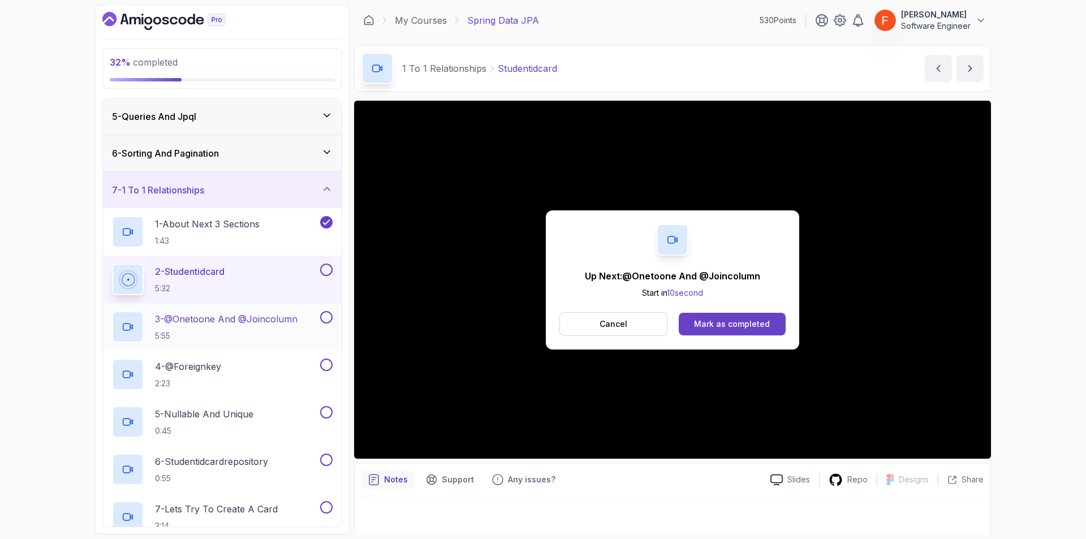
click at [210, 323] on p "3 - @Onetoone And @Joincolumn" at bounding box center [226, 319] width 143 height 14
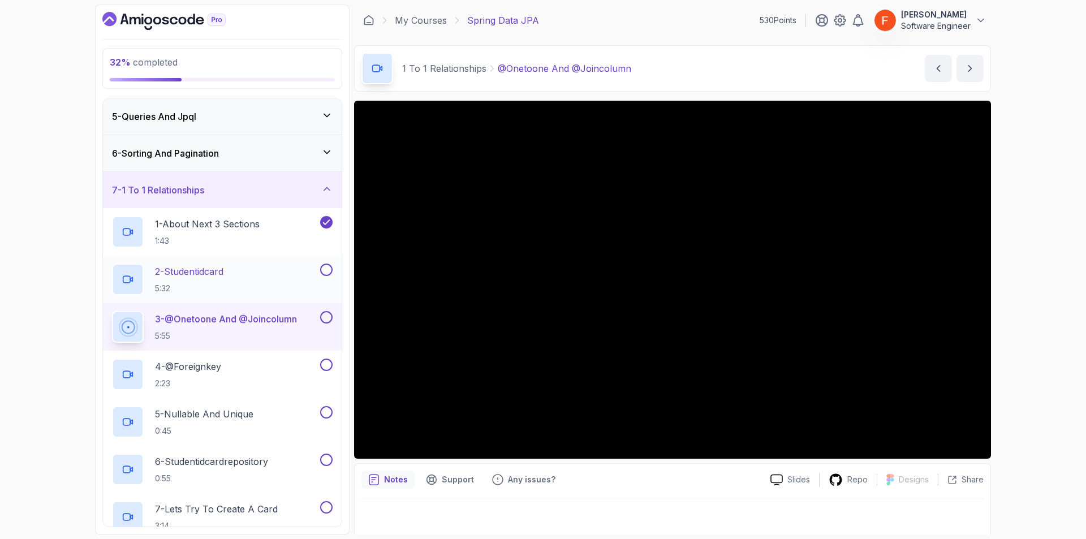
click at [332, 273] on button at bounding box center [326, 270] width 12 height 12
click at [188, 187] on h3 "7 - 1 To 1 Relationships" at bounding box center [158, 190] width 92 height 14
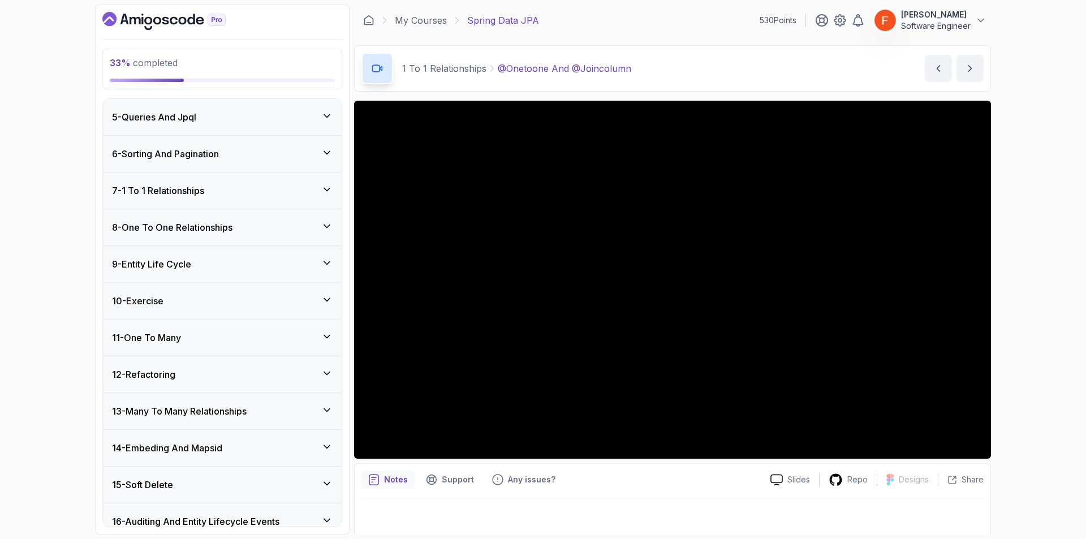
click at [200, 231] on h3 "8 - One To One Relationships" at bounding box center [172, 228] width 121 height 14
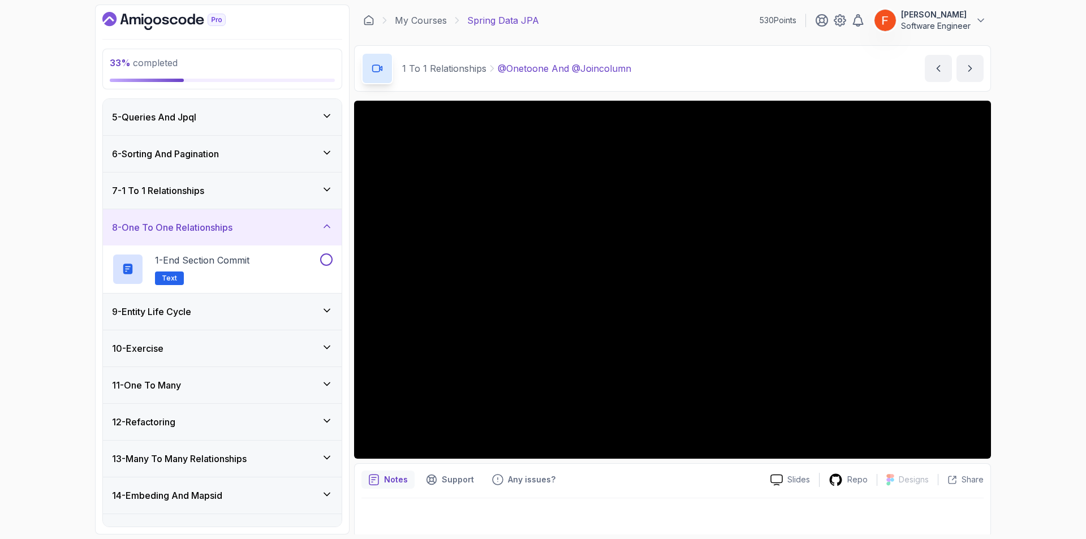
click at [191, 312] on h3 "9 - Entity Life Cycle" at bounding box center [151, 312] width 79 height 14
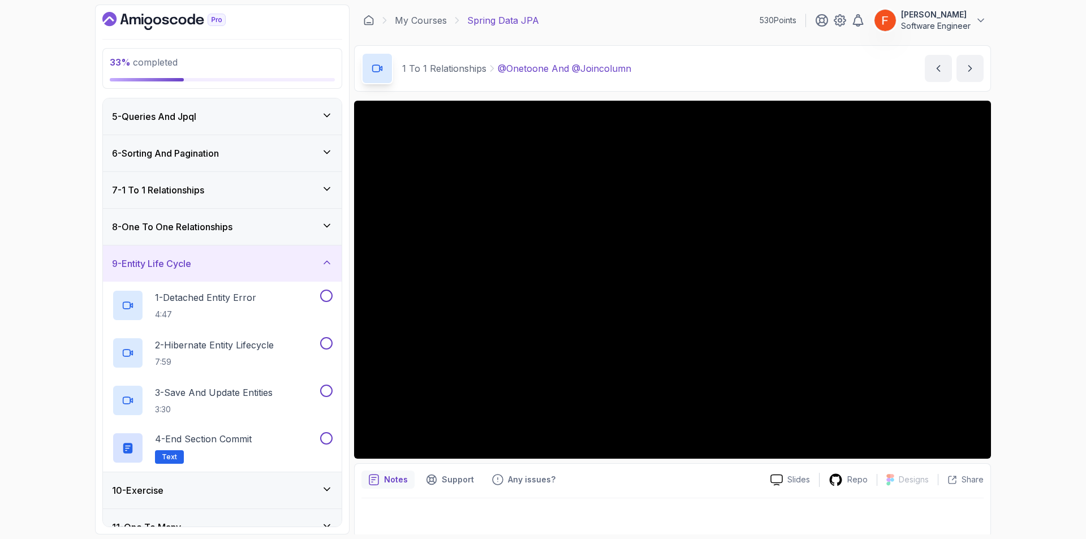
click at [203, 268] on div "9 - Entity Life Cycle" at bounding box center [222, 264] width 221 height 14
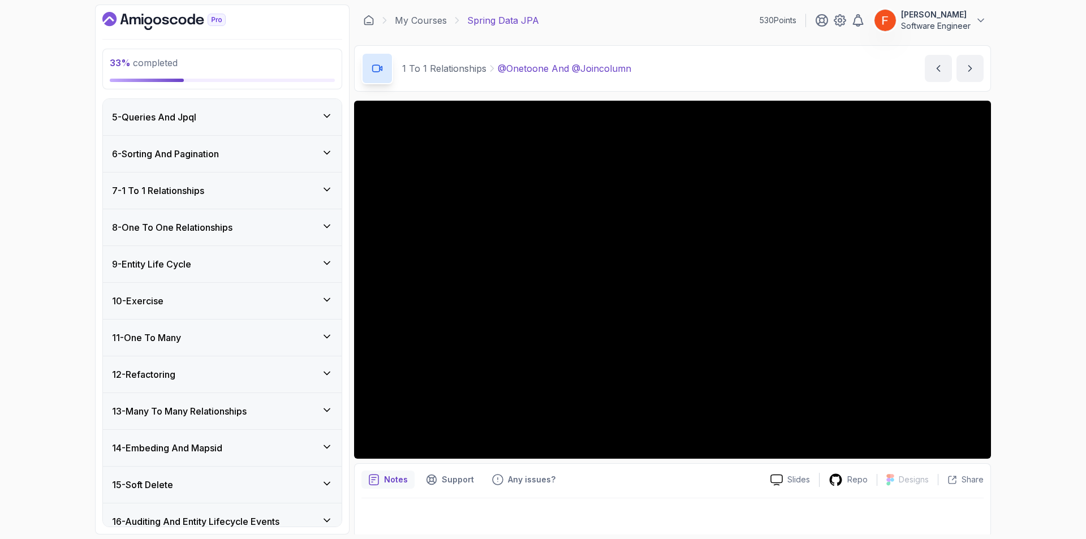
click at [192, 194] on h3 "7 - 1 To 1 Relationships" at bounding box center [158, 191] width 92 height 14
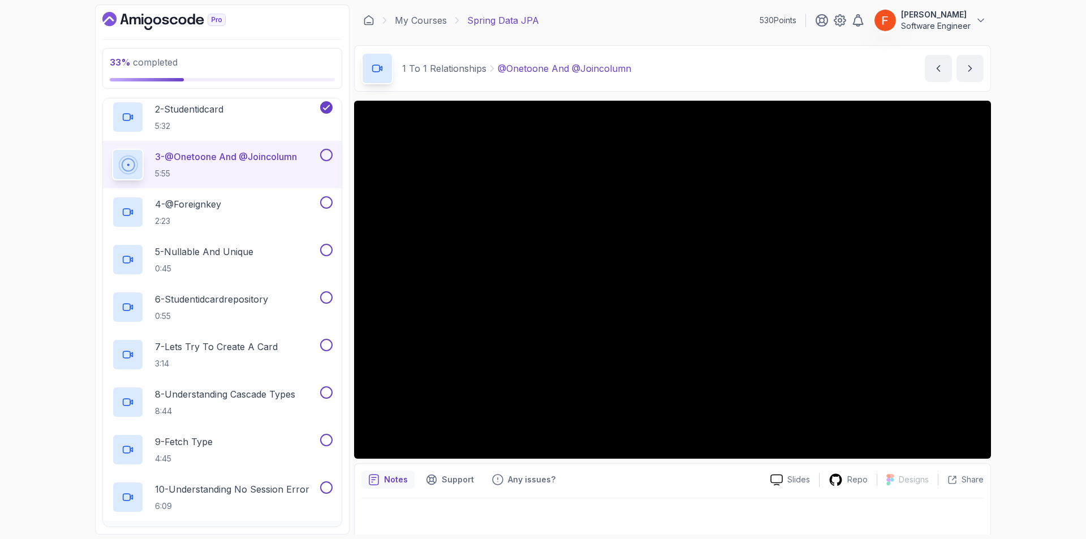
scroll to position [285, 0]
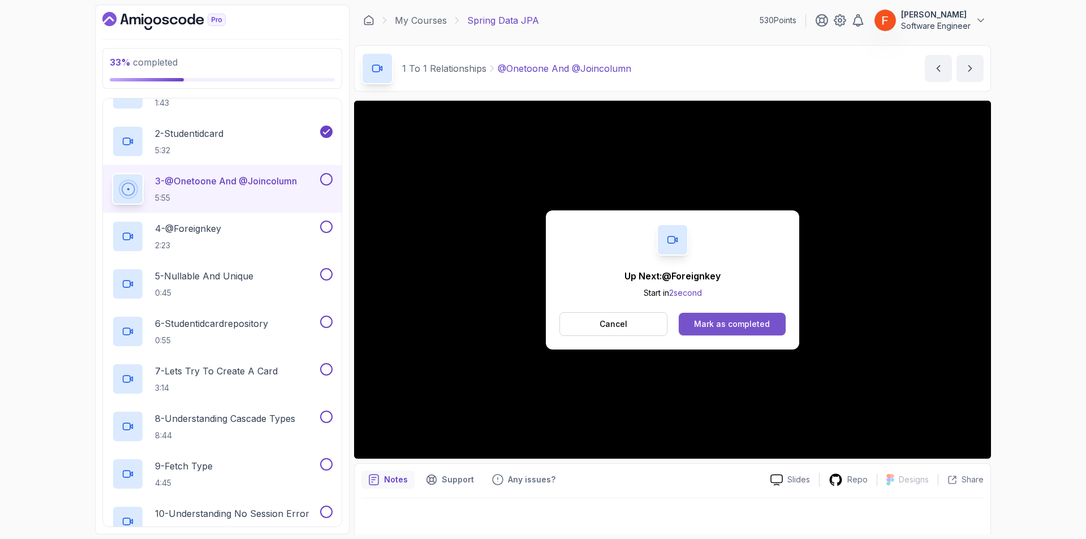
click at [766, 325] on div "Mark as completed" at bounding box center [732, 324] width 76 height 11
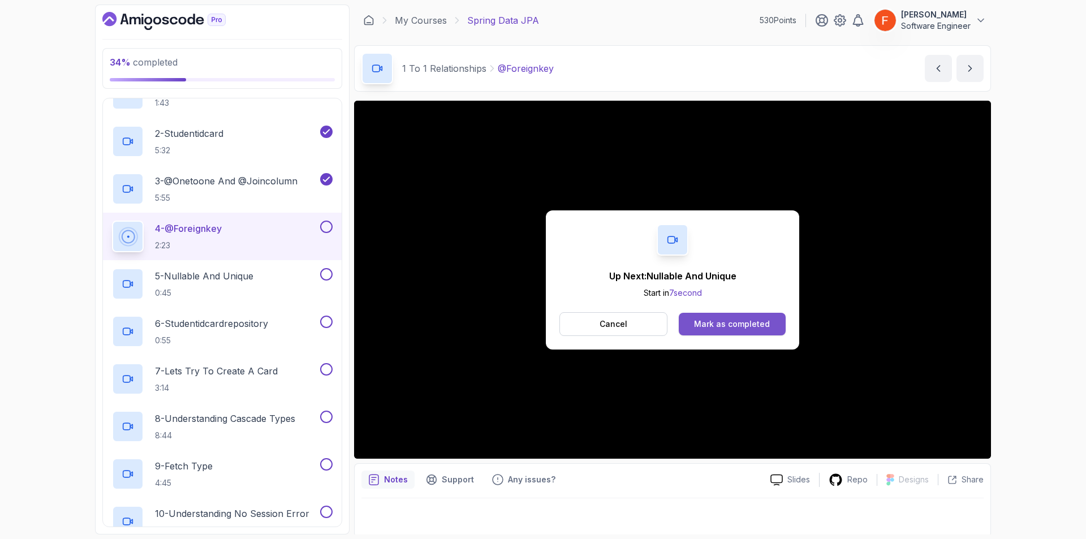
click at [730, 314] on button "Mark as completed" at bounding box center [732, 324] width 107 height 23
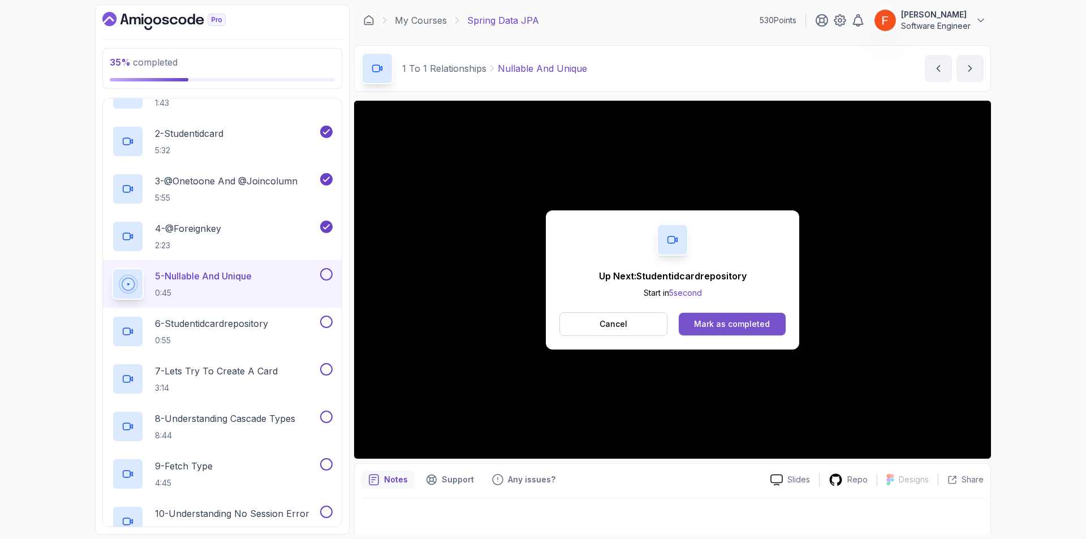
click at [729, 326] on div "Mark as completed" at bounding box center [732, 324] width 76 height 11
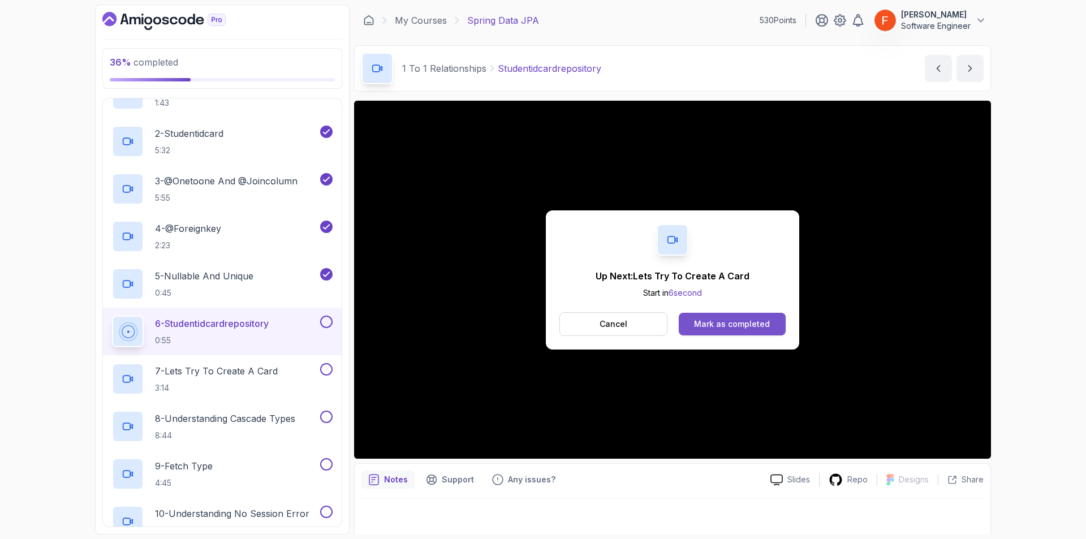
click at [729, 324] on div "Mark as completed" at bounding box center [732, 324] width 76 height 11
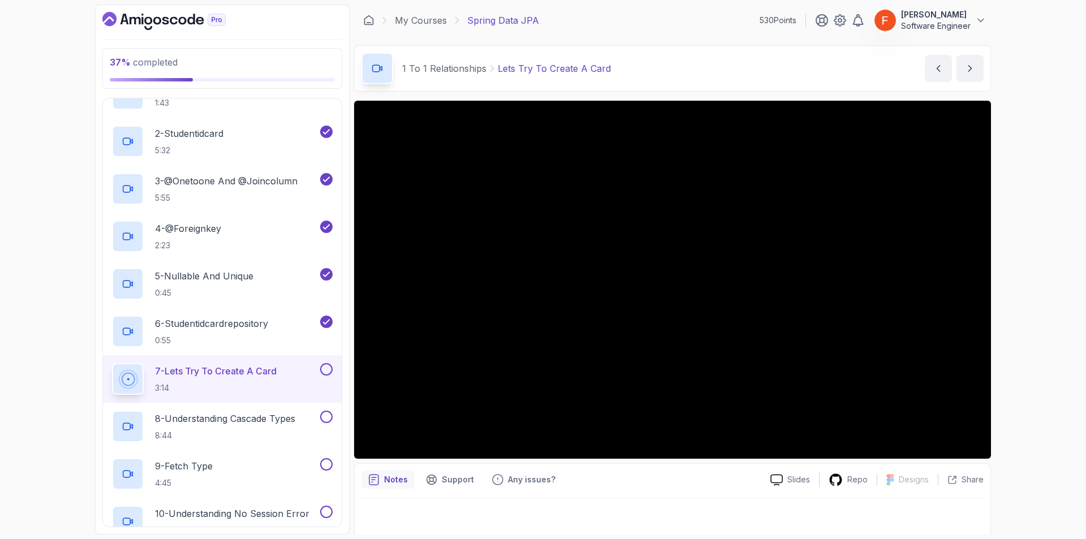
drag, startPoint x: 152, startPoint y: 0, endPoint x: 59, endPoint y: 158, distance: 183.4
click at [59, 158] on div "37 % completed 1 - Intro 2 - Environment Setup 3 - Getting Started 4 - Reposito…" at bounding box center [543, 269] width 1086 height 539
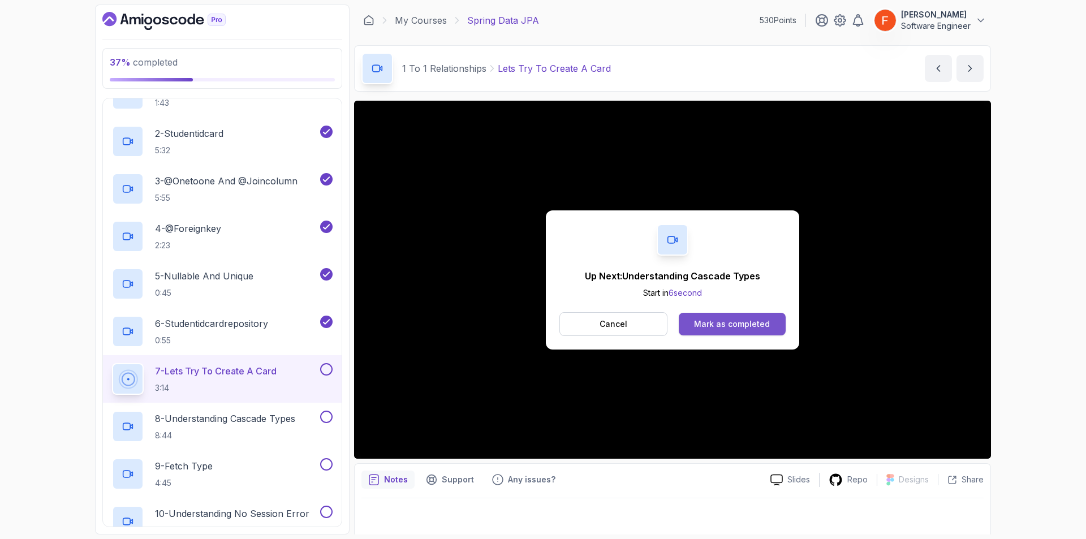
click at [724, 317] on button "Mark as completed" at bounding box center [732, 324] width 107 height 23
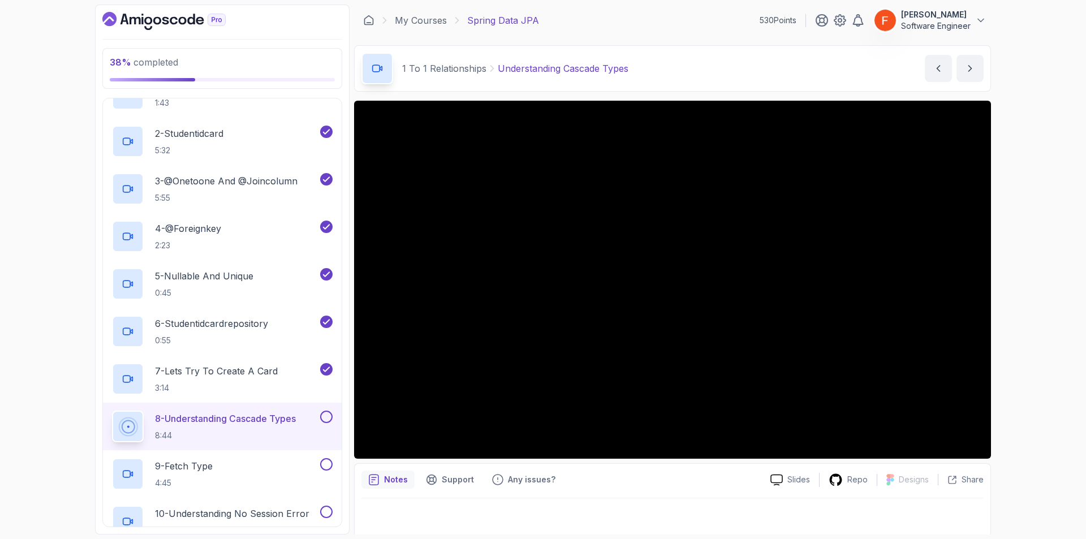
click at [741, 489] on div "Notes Support Any issues? Slides Repo Designs Design not available Share" at bounding box center [672, 500] width 637 height 74
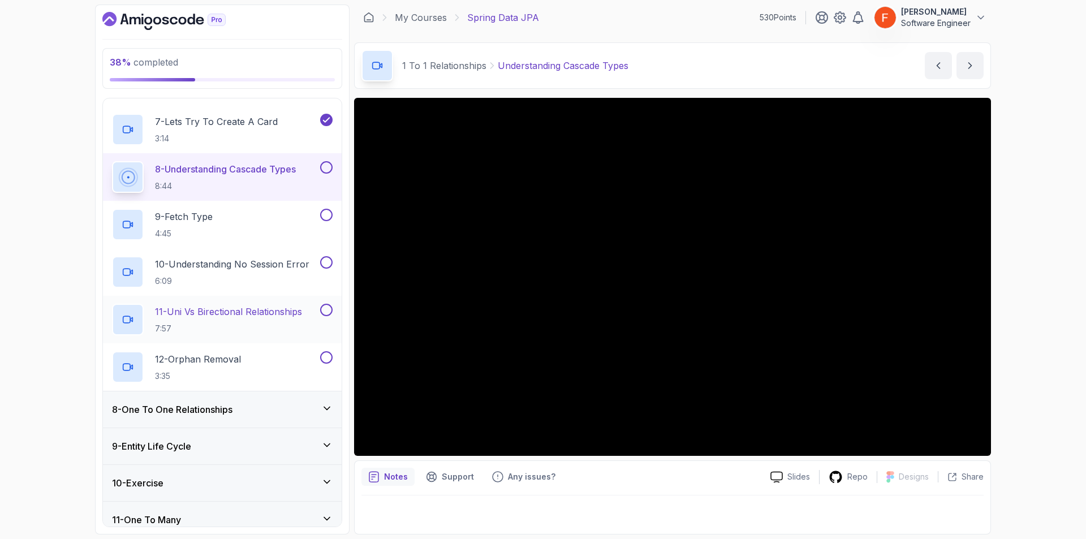
scroll to position [533, 0]
click at [190, 229] on h2 "9 - Fetch Type 4:45" at bounding box center [184, 226] width 58 height 29
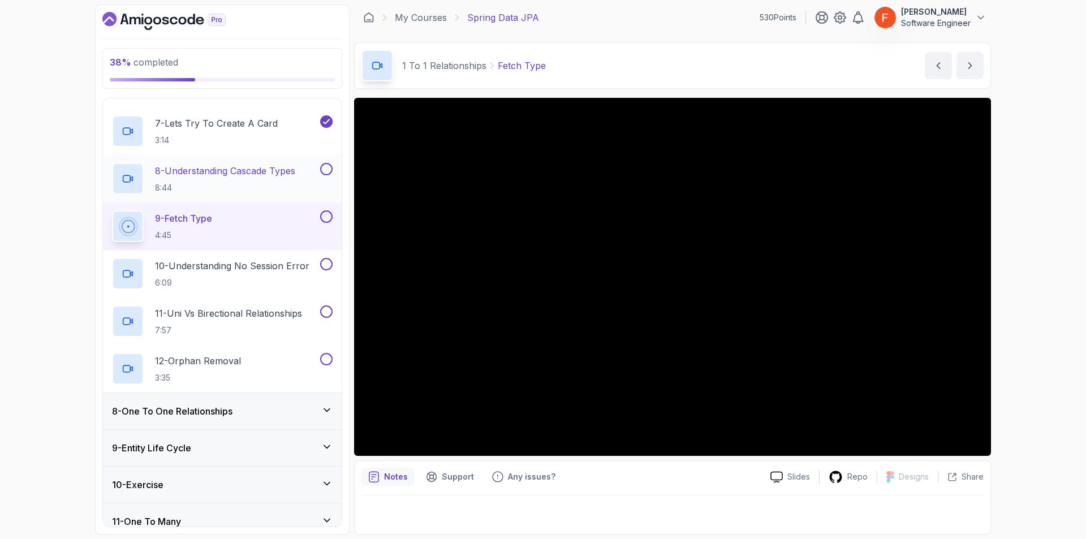
click at [328, 167] on button at bounding box center [326, 169] width 12 height 12
click at [325, 167] on icon at bounding box center [326, 169] width 10 height 11
click at [325, 167] on button at bounding box center [326, 169] width 12 height 12
click at [624, 490] on div "Notes Support Any issues? Slides Repo Designs Design not available Share" at bounding box center [672, 498] width 637 height 74
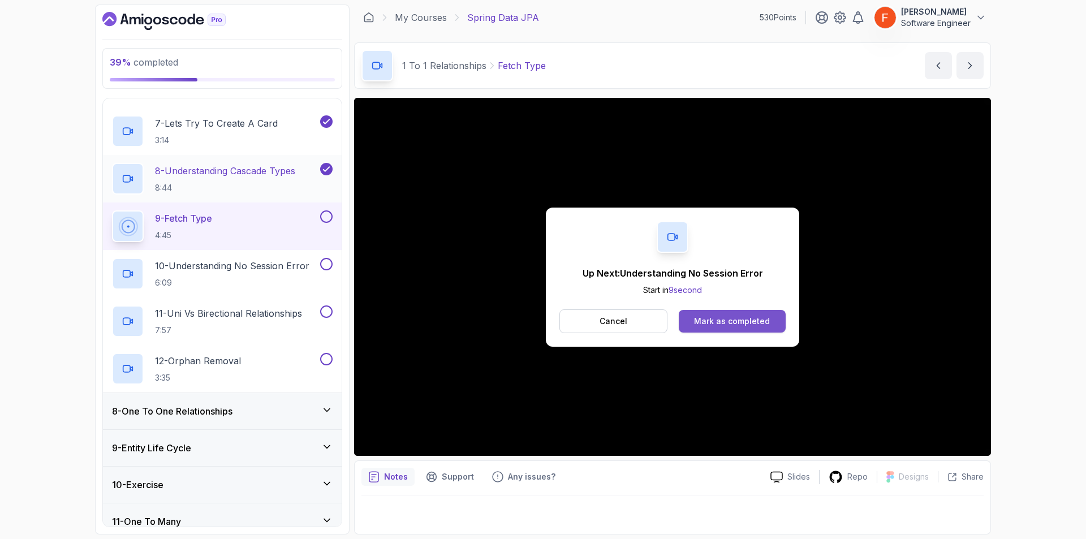
click at [712, 321] on div "Mark as completed" at bounding box center [732, 321] width 76 height 11
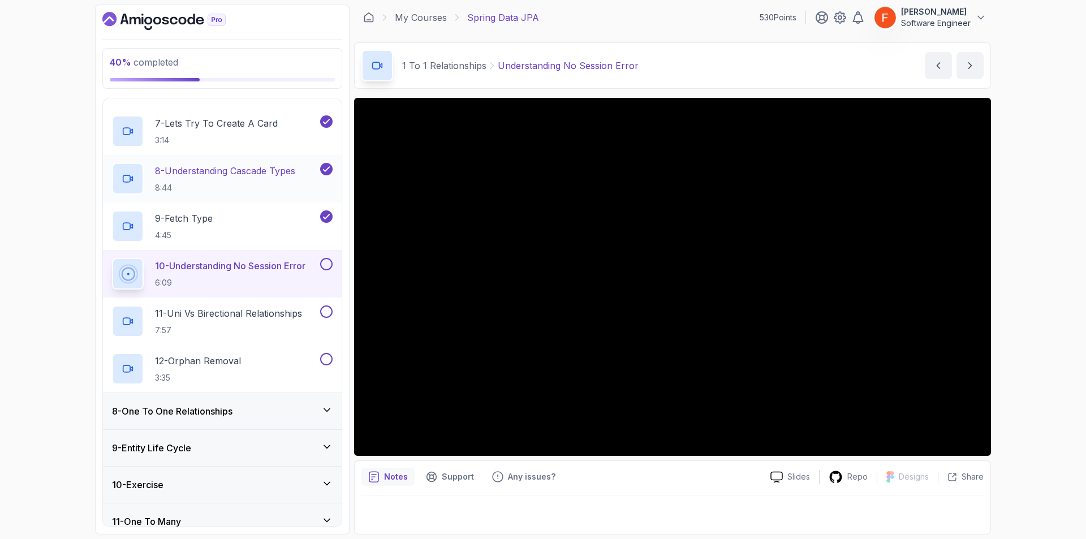
click at [323, 264] on button at bounding box center [326, 264] width 12 height 12
click at [287, 330] on p "7:57" at bounding box center [228, 330] width 147 height 11
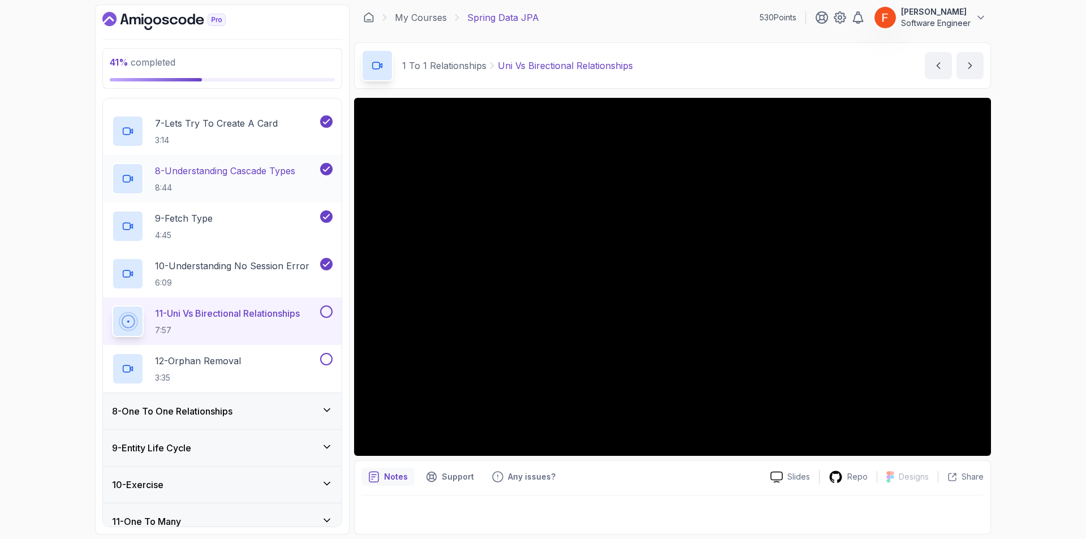
scroll to position [914, 0]
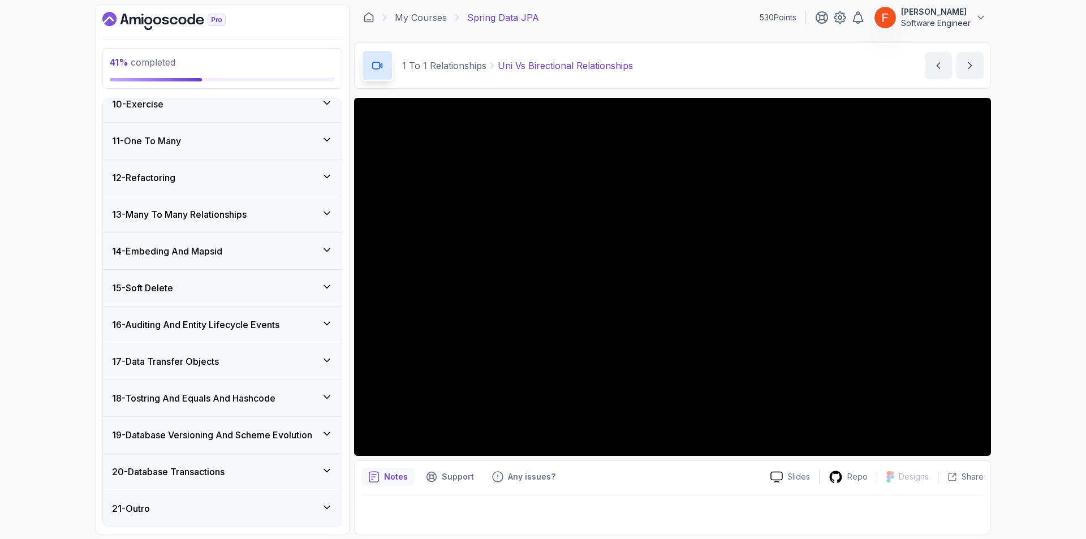
drag, startPoint x: 124, startPoint y: 290, endPoint x: 131, endPoint y: 256, distance: 34.5
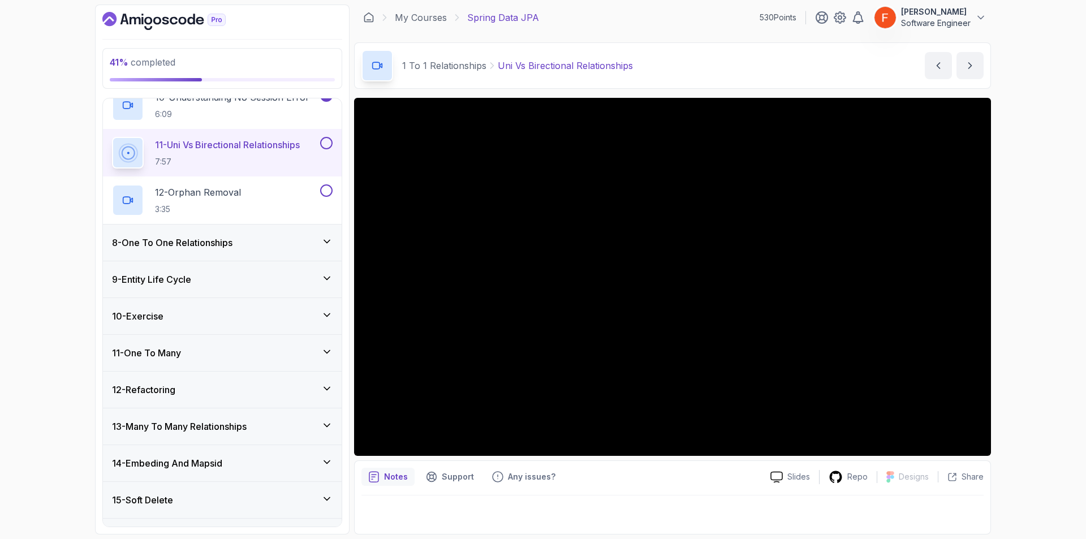
scroll to position [586, 0]
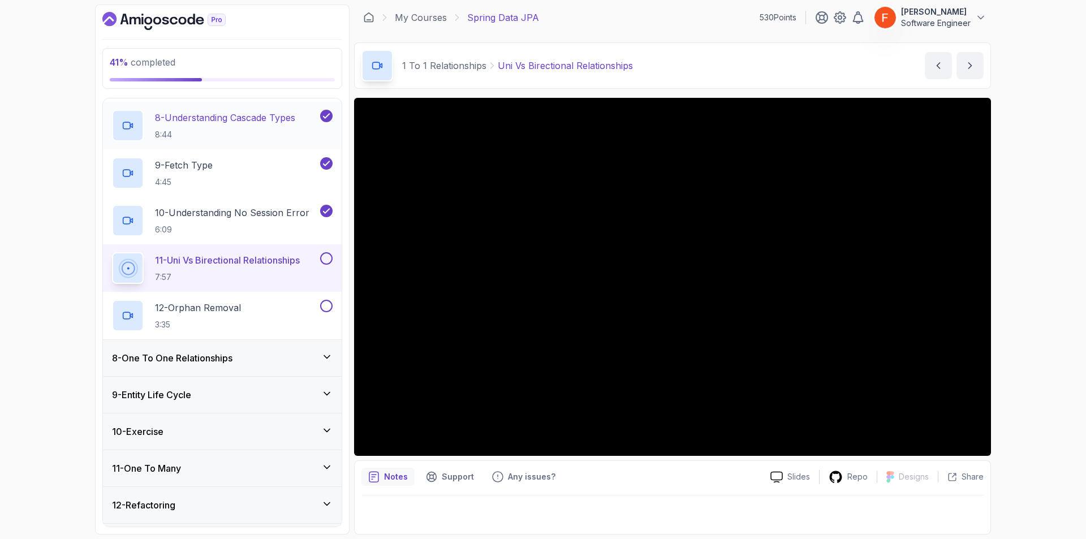
click at [259, 364] on div "8 - One To One Relationships" at bounding box center [222, 358] width 221 height 14
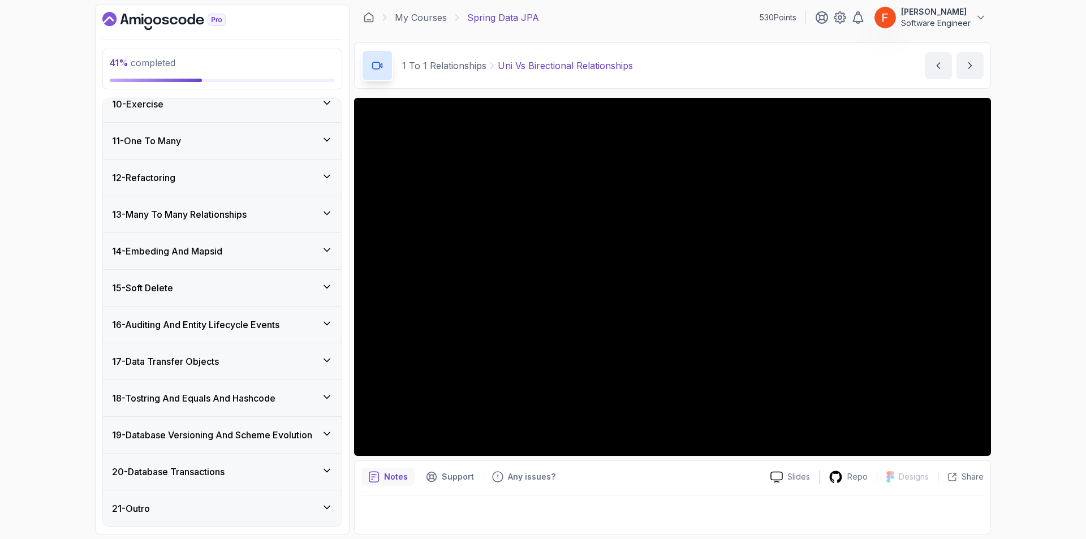
scroll to position [0, 0]
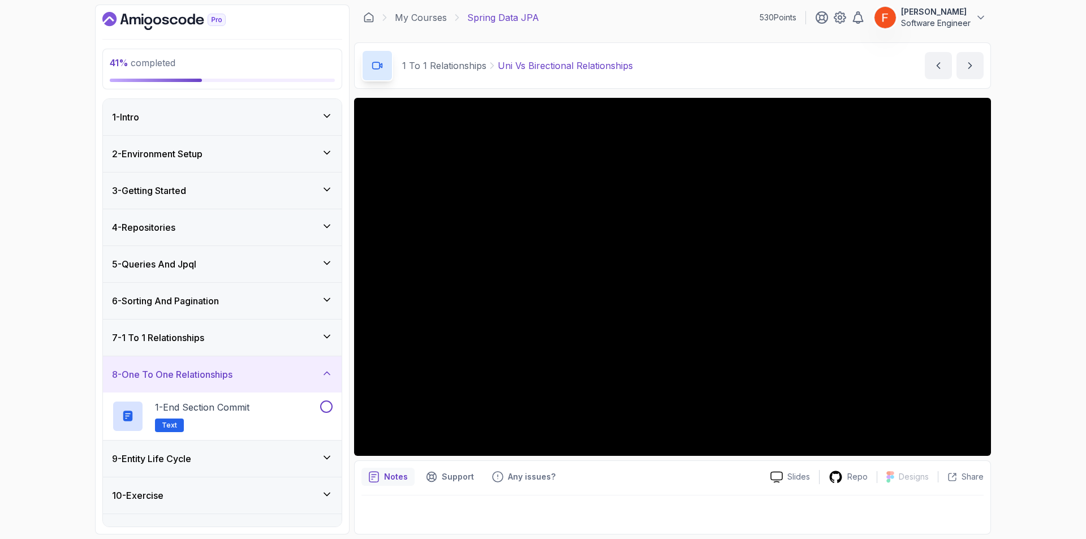
drag, startPoint x: 259, startPoint y: 350, endPoint x: 234, endPoint y: 363, distance: 28.4
click at [234, 363] on div "8 - One To One Relationships" at bounding box center [222, 374] width 239 height 36
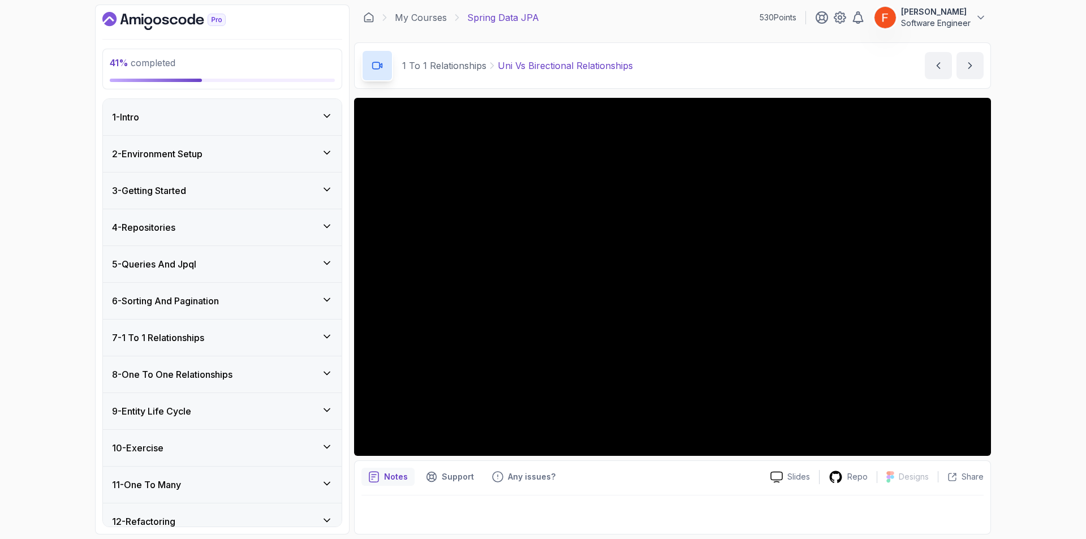
click at [232, 339] on div "7 - 1 To 1 Relationships" at bounding box center [222, 338] width 221 height 14
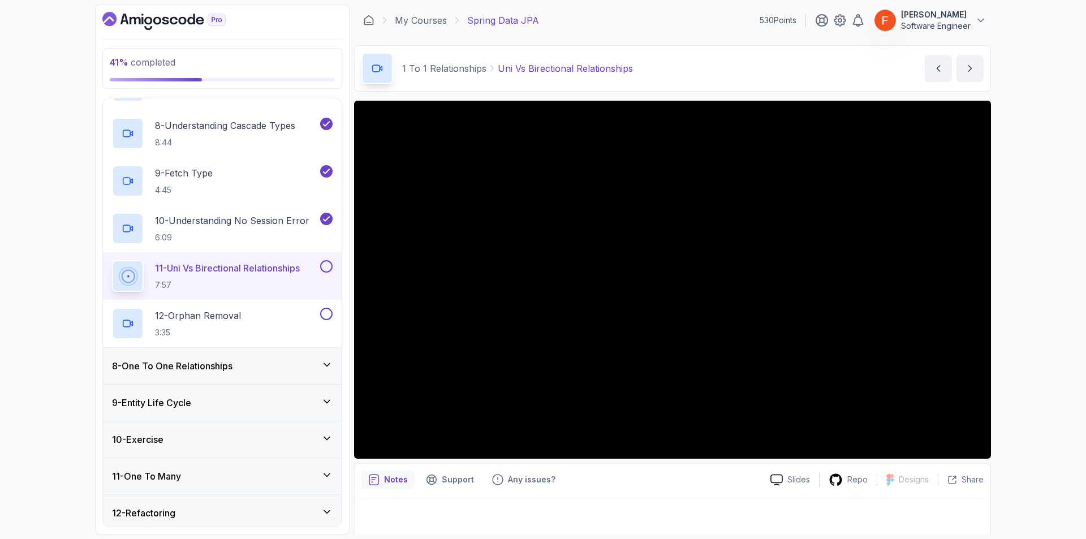
click at [324, 272] on button at bounding box center [326, 266] width 12 height 12
click at [289, 343] on div "12 - Orphan Removal 3:35" at bounding box center [222, 324] width 239 height 48
click at [275, 325] on div "12 - Orphan Removal 3:35" at bounding box center [215, 324] width 206 height 32
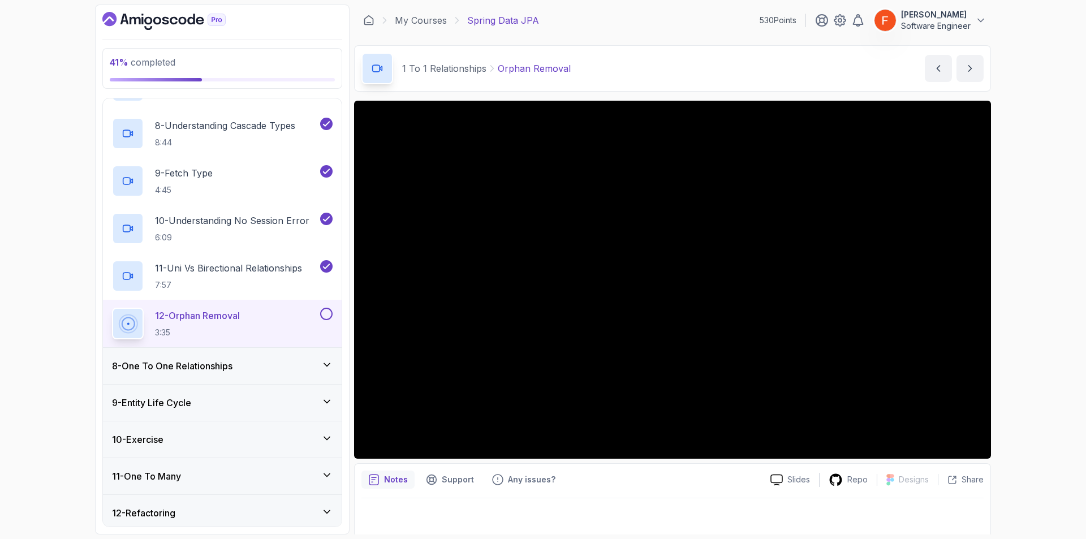
click at [261, 415] on div "9 - Entity Life Cycle" at bounding box center [222, 403] width 239 height 36
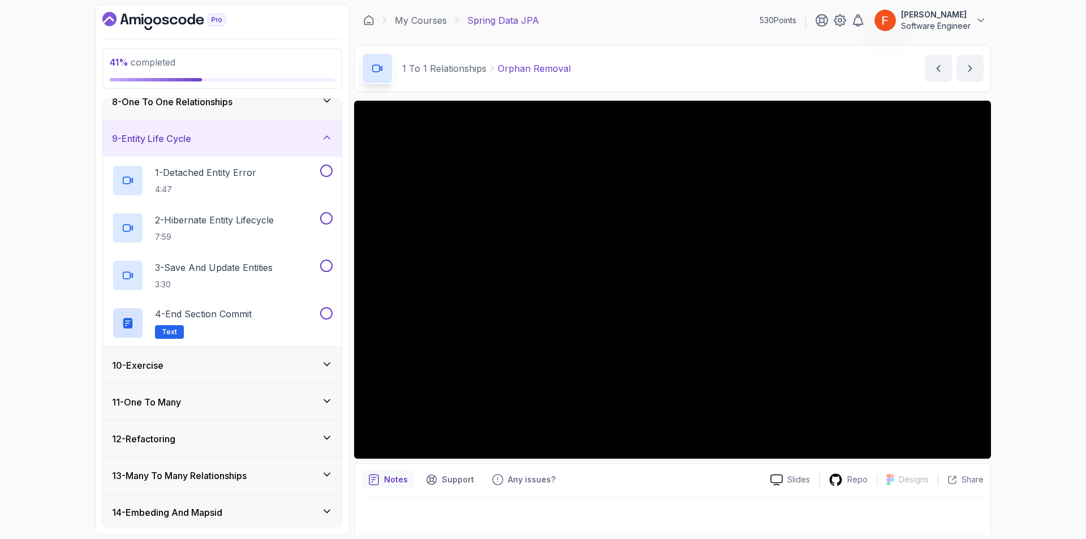
scroll to position [270, 0]
click at [261, 108] on div "8 - One To One Relationships" at bounding box center [222, 104] width 221 height 14
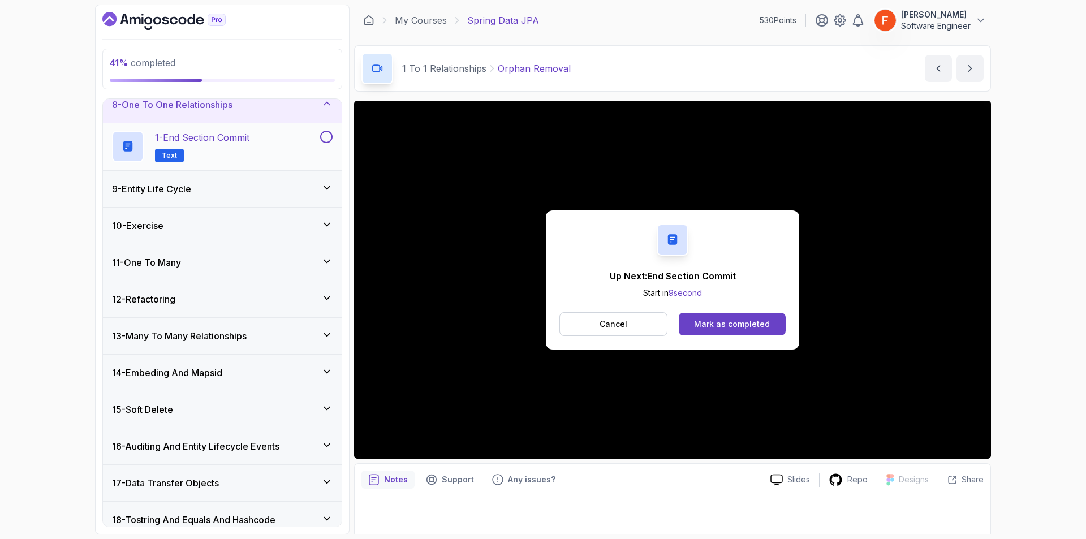
click at [325, 136] on button at bounding box center [326, 137] width 12 height 12
click at [738, 320] on div "Mark as completed" at bounding box center [732, 324] width 76 height 11
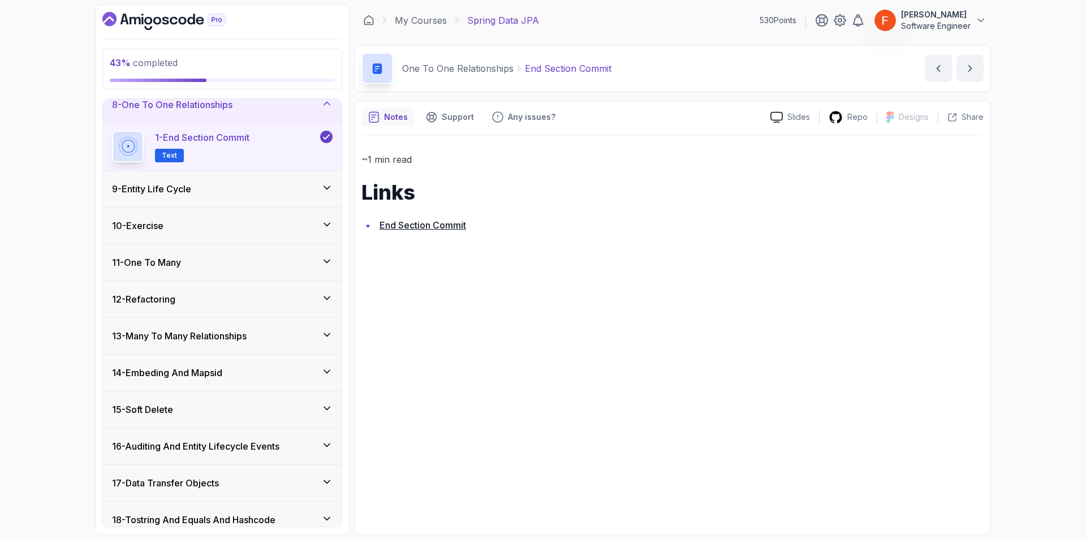
click at [312, 216] on div "10 - Exercise" at bounding box center [222, 226] width 239 height 36
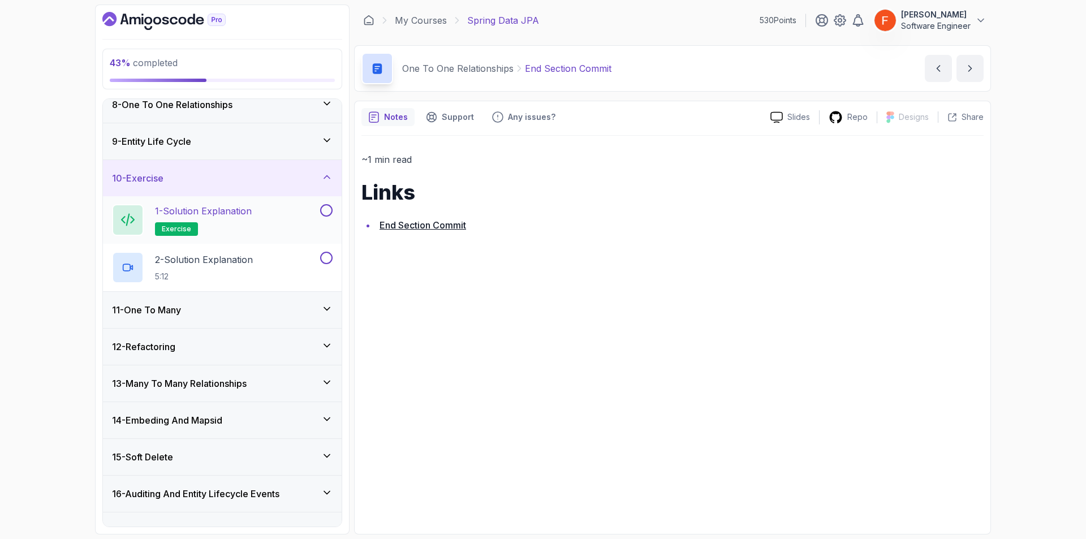
click at [283, 230] on div "1 - Solution Explanation exercise" at bounding box center [215, 220] width 206 height 32
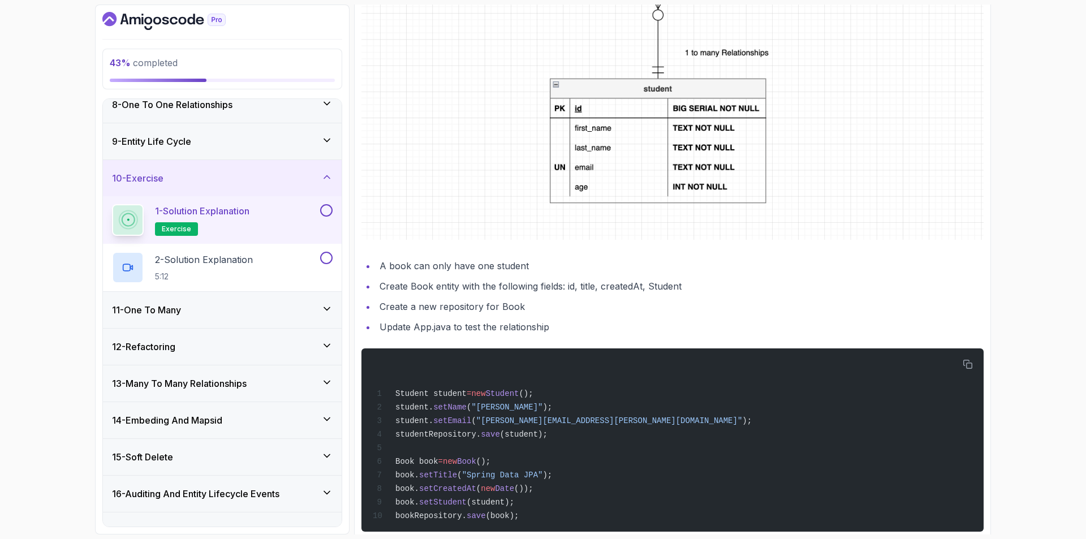
scroll to position [435, 0]
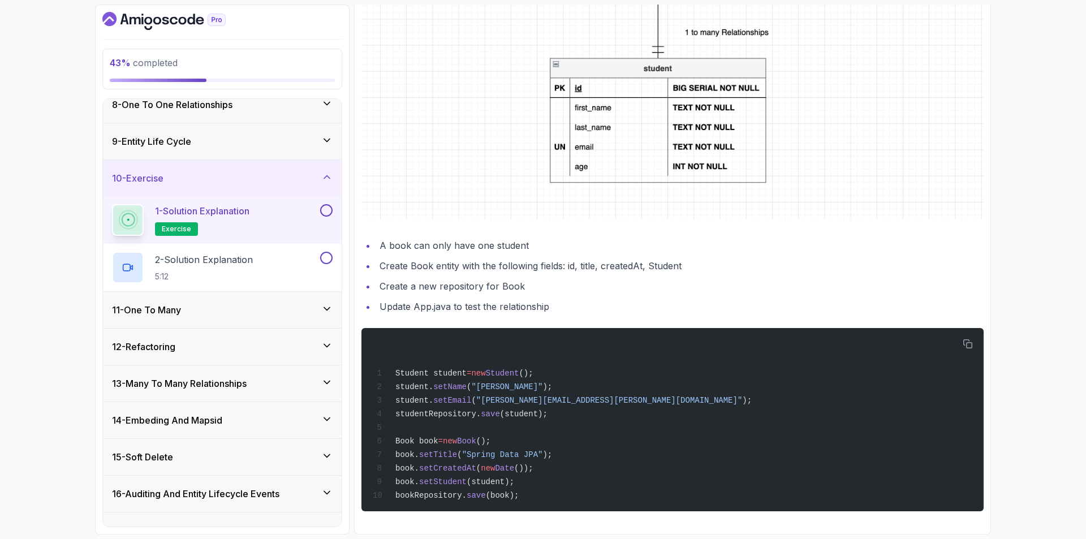
click at [242, 150] on div "9 - Entity Life Cycle" at bounding box center [222, 141] width 239 height 36
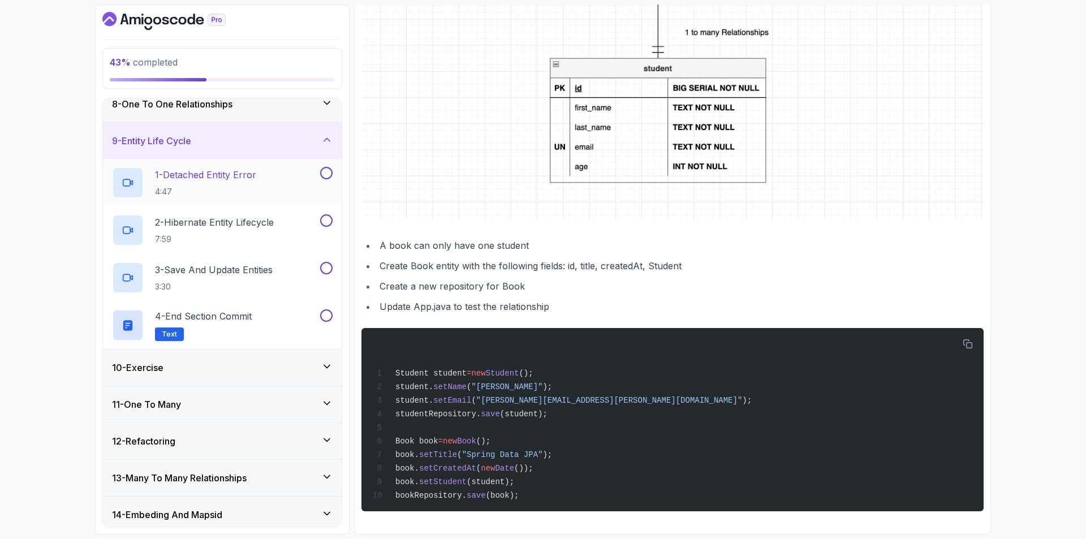
click at [251, 179] on p "1 - Detached Entity Error" at bounding box center [205, 175] width 101 height 14
